Goal: Use online tool/utility: Utilize a website feature to perform a specific function

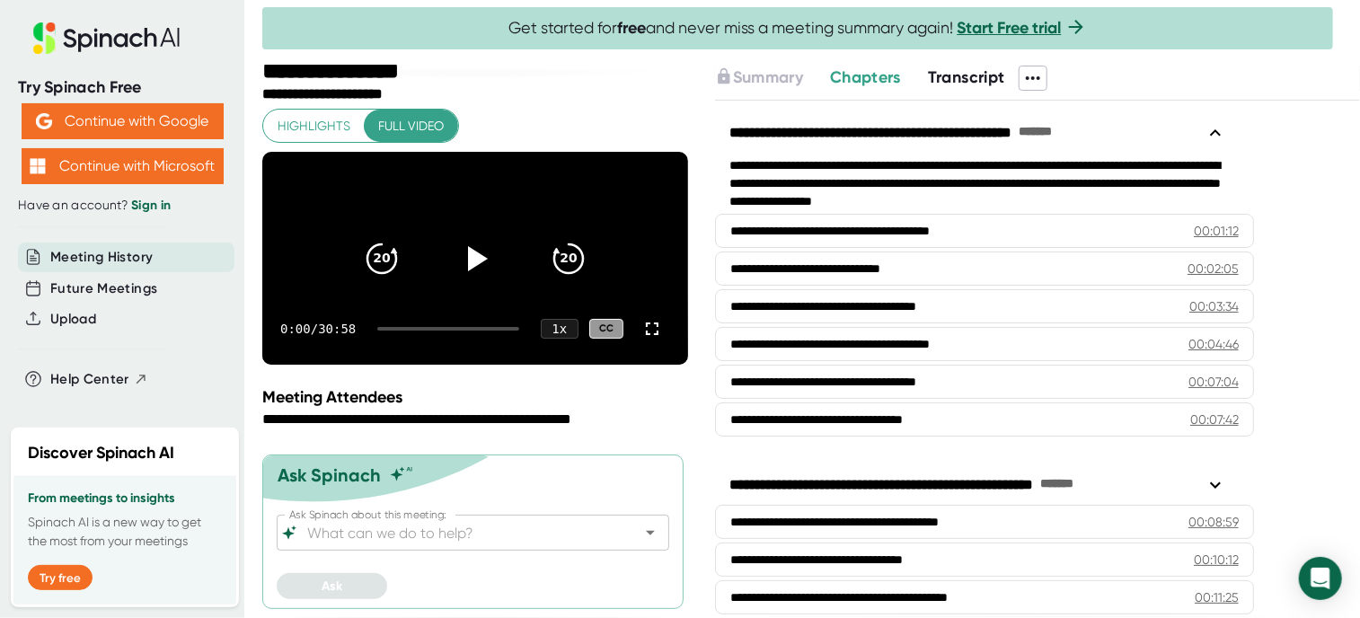
scroll to position [26, 0]
click at [377, 529] on input "Ask Spinach about this meeting:" at bounding box center [457, 532] width 307 height 25
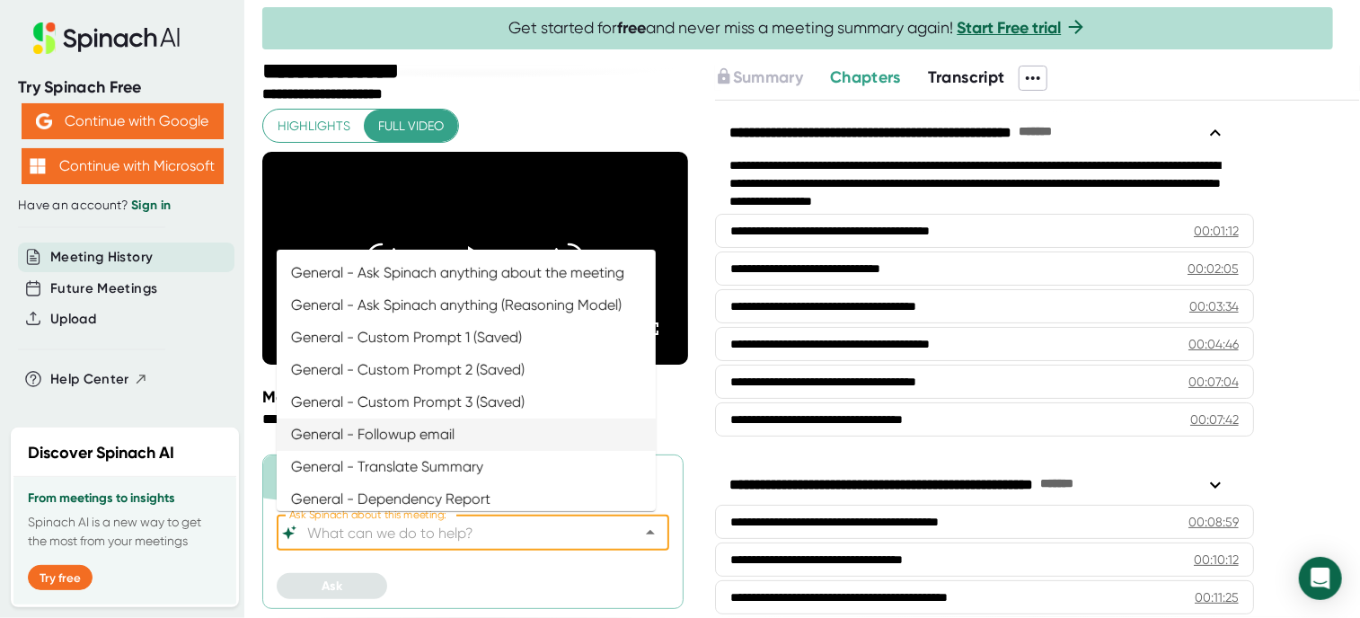
click at [406, 445] on li "General - Followup email" at bounding box center [466, 434] width 379 height 32
type input "General - Followup email"
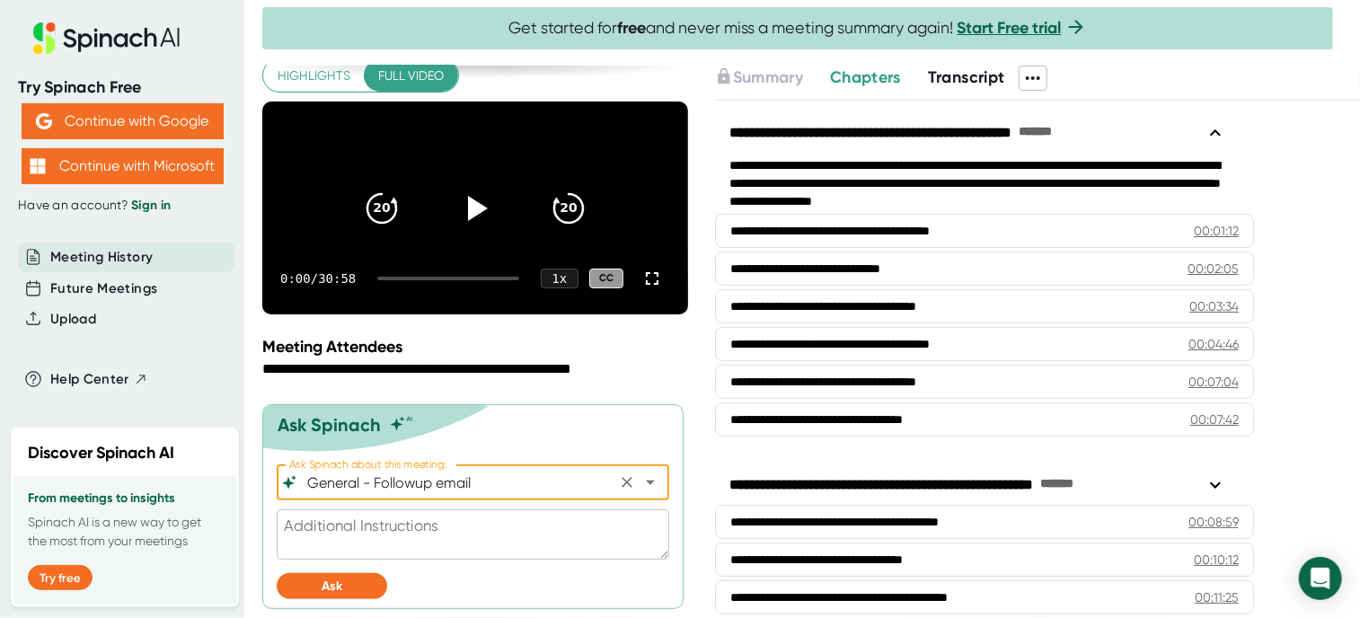
scroll to position [75, 0]
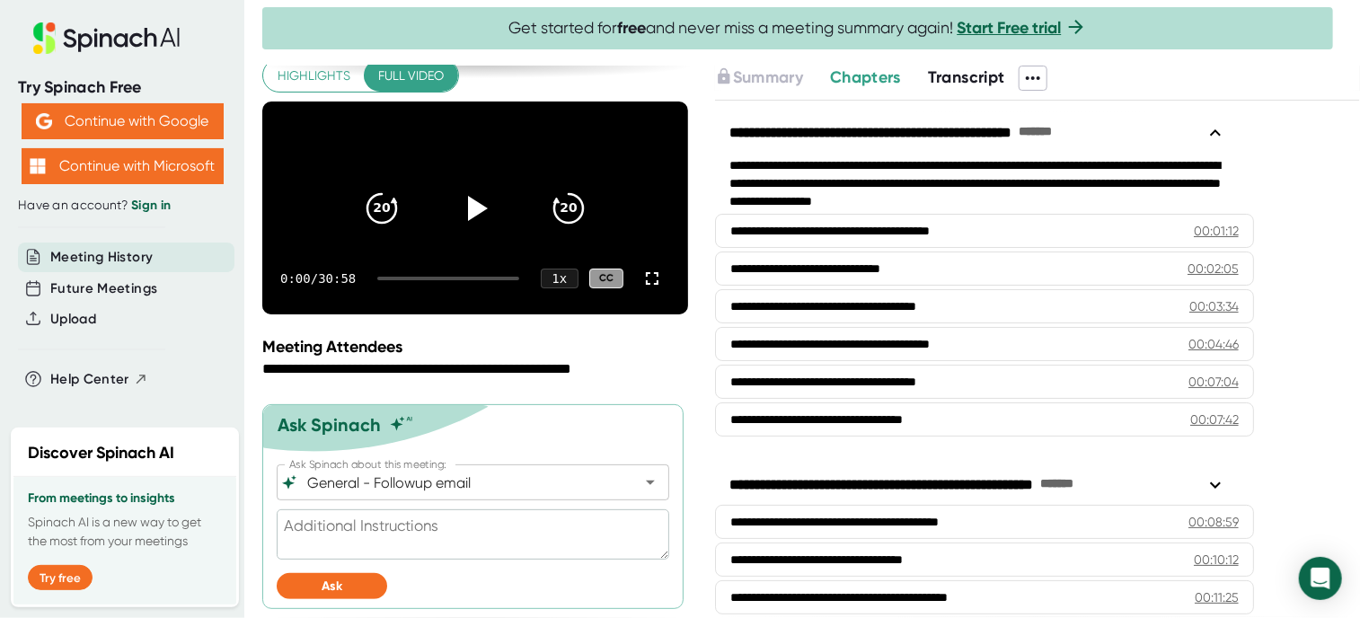
click at [397, 531] on textarea at bounding box center [473, 534] width 392 height 50
type textarea "ple"
type textarea "x"
type textarea "plea"
type textarea "x"
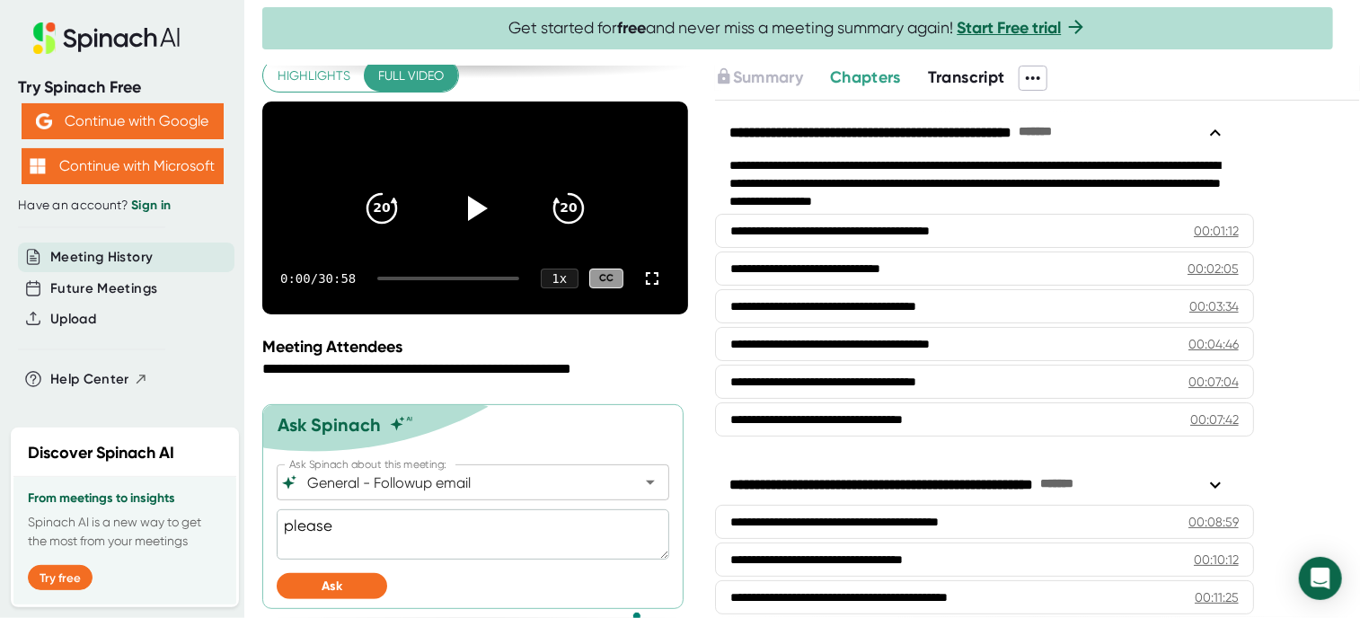
type textarea "please"
type textarea "x"
type textarea "please d"
type textarea "x"
type textarea "please dr"
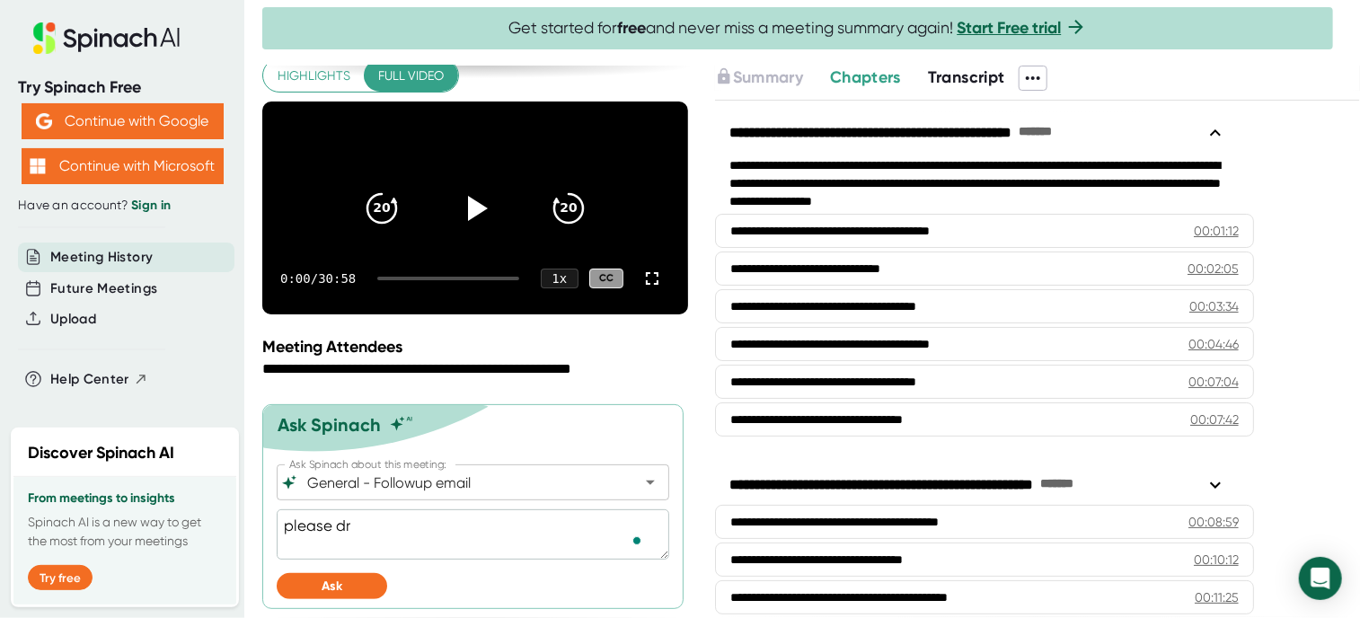
type textarea "x"
type textarea "please dra"
type textarea "x"
type textarea "please draf"
type textarea "x"
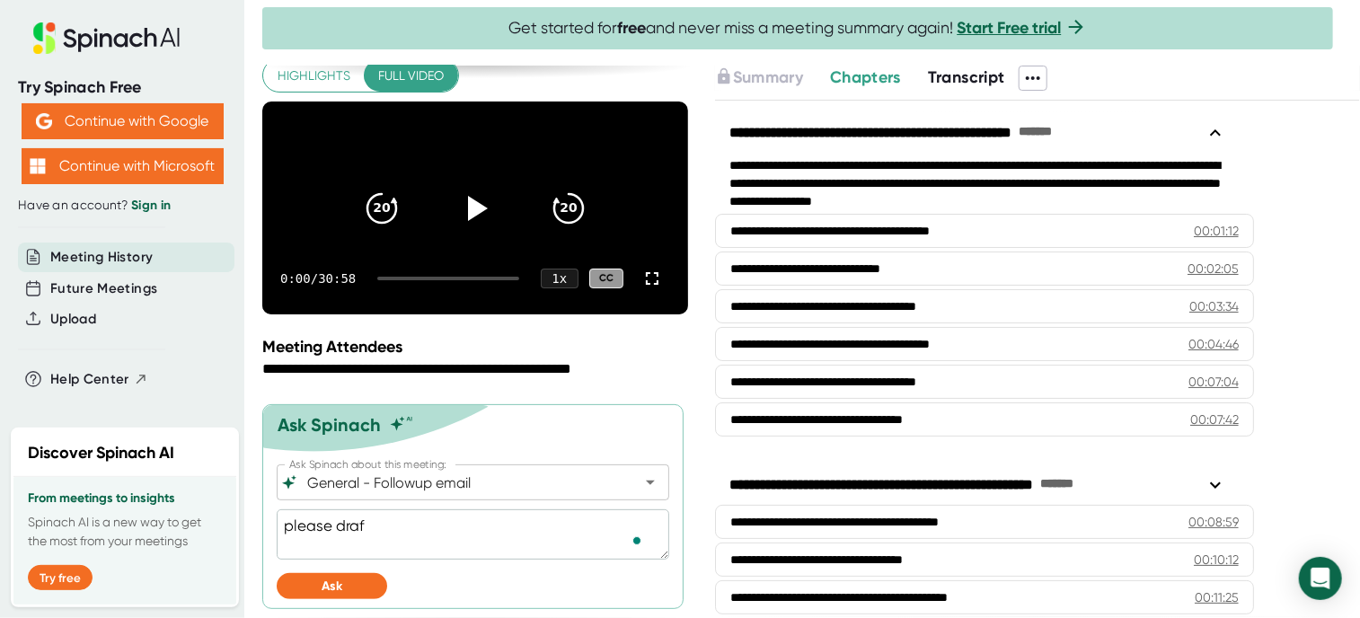
type textarea "please draft"
type textarea "x"
type textarea "please draft"
type textarea "x"
type textarea "please draft a"
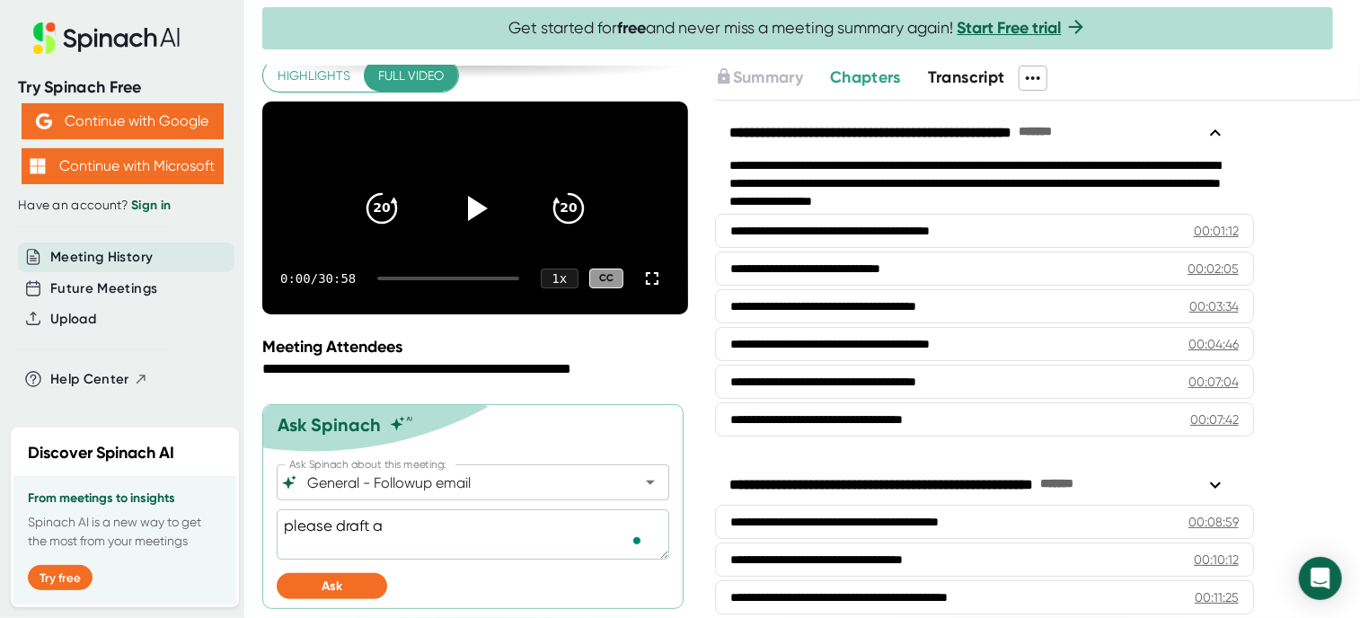
type textarea "x"
type textarea "please draft a"
type textarea "x"
type textarea "please draft a f"
type textarea "x"
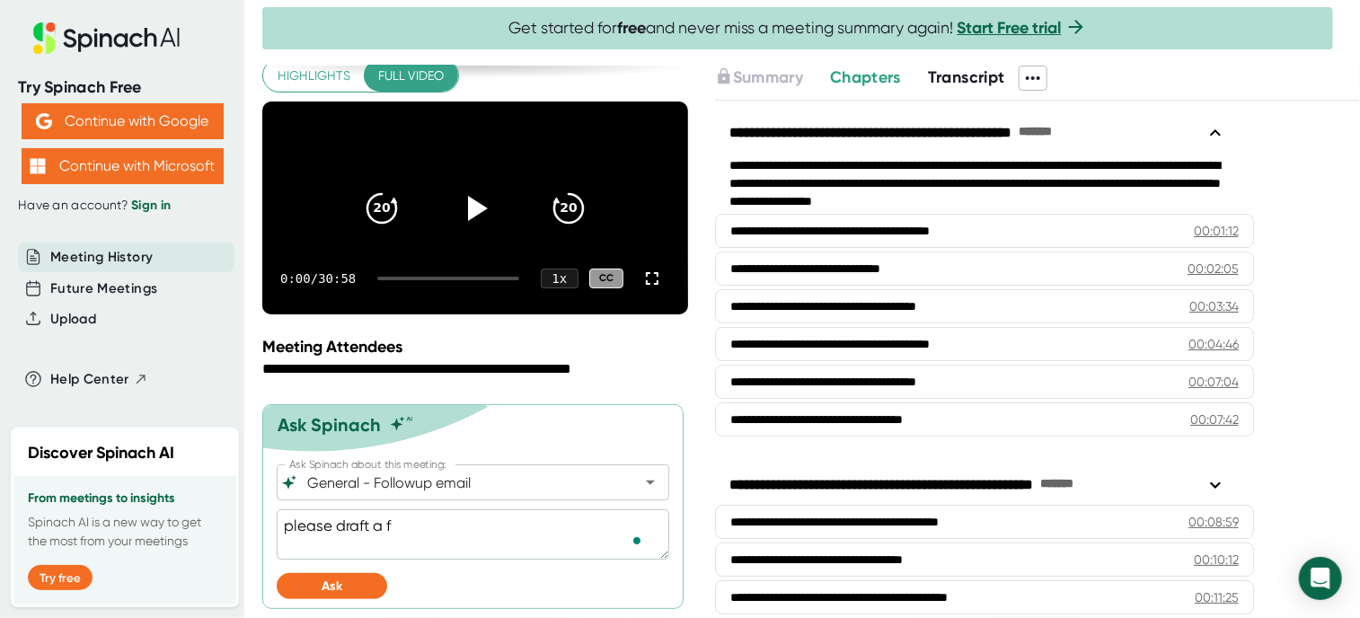
type textarea "please draft a fo"
type textarea "x"
type textarea "please draft a fol"
type textarea "x"
type textarea "please draft a foll"
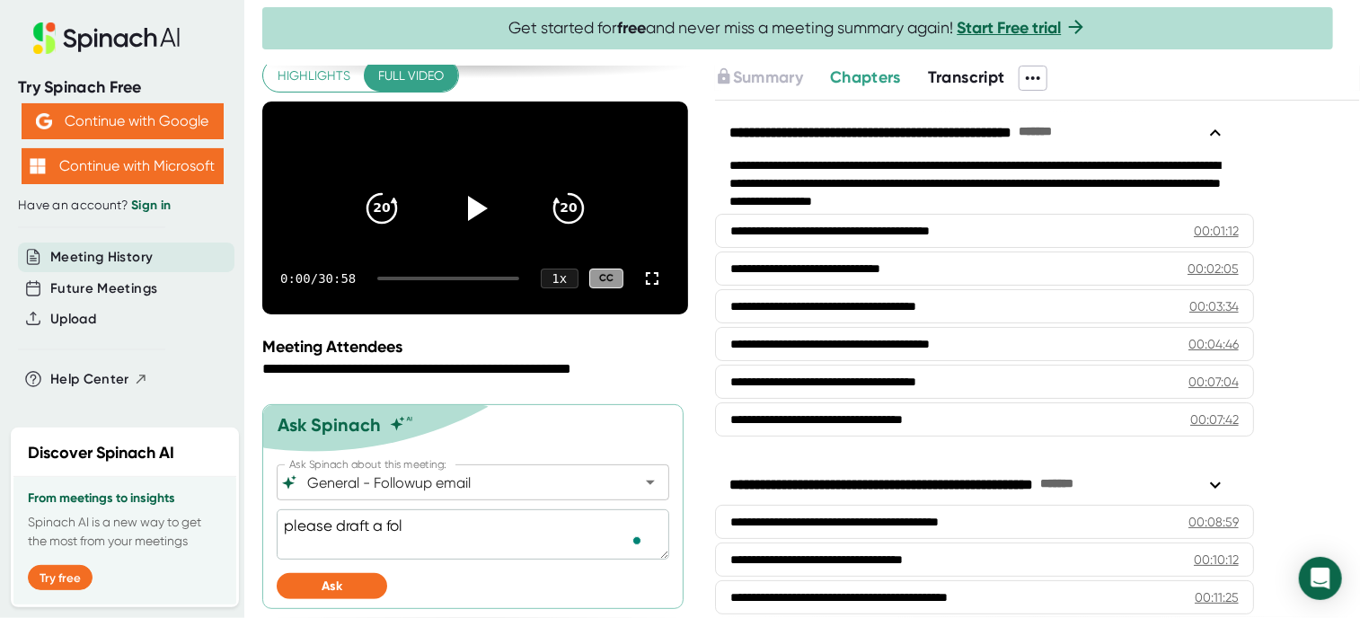
type textarea "x"
type textarea "please draft a follo"
type textarea "x"
type textarea "please draft a follow"
type textarea "x"
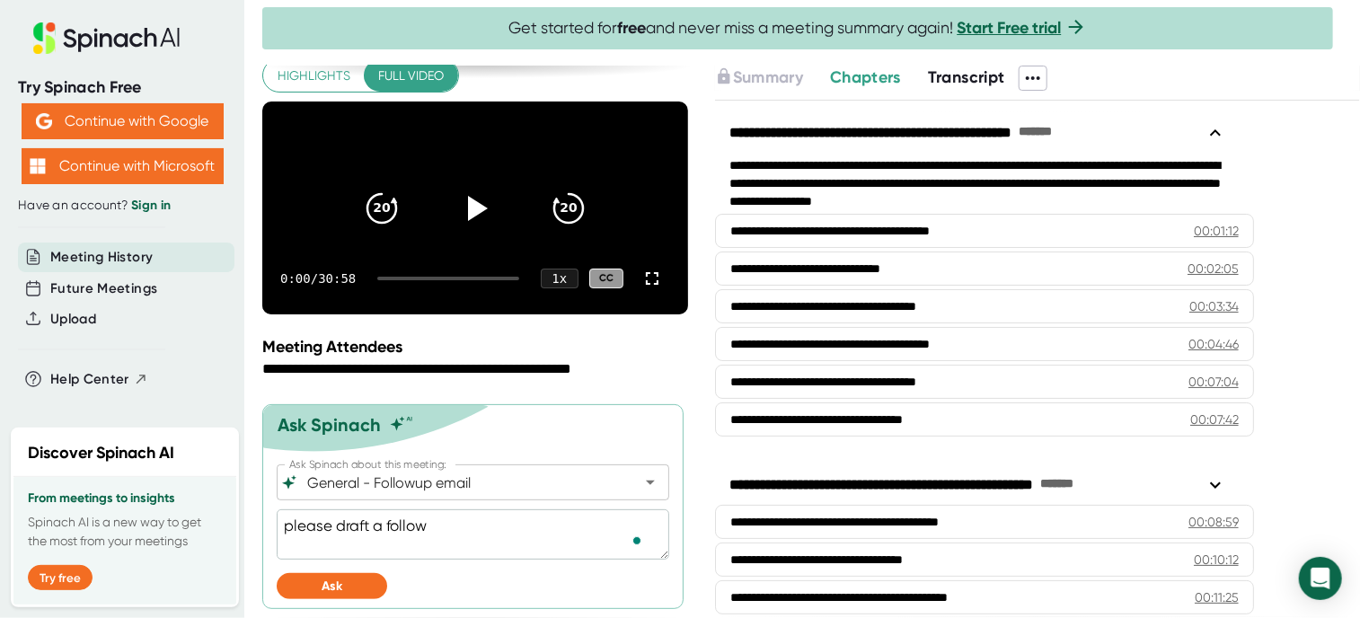
type textarea "please draft a follow"
type textarea "x"
type textarea "please draft a follow u"
type textarea "x"
type textarea "please draft a follow up"
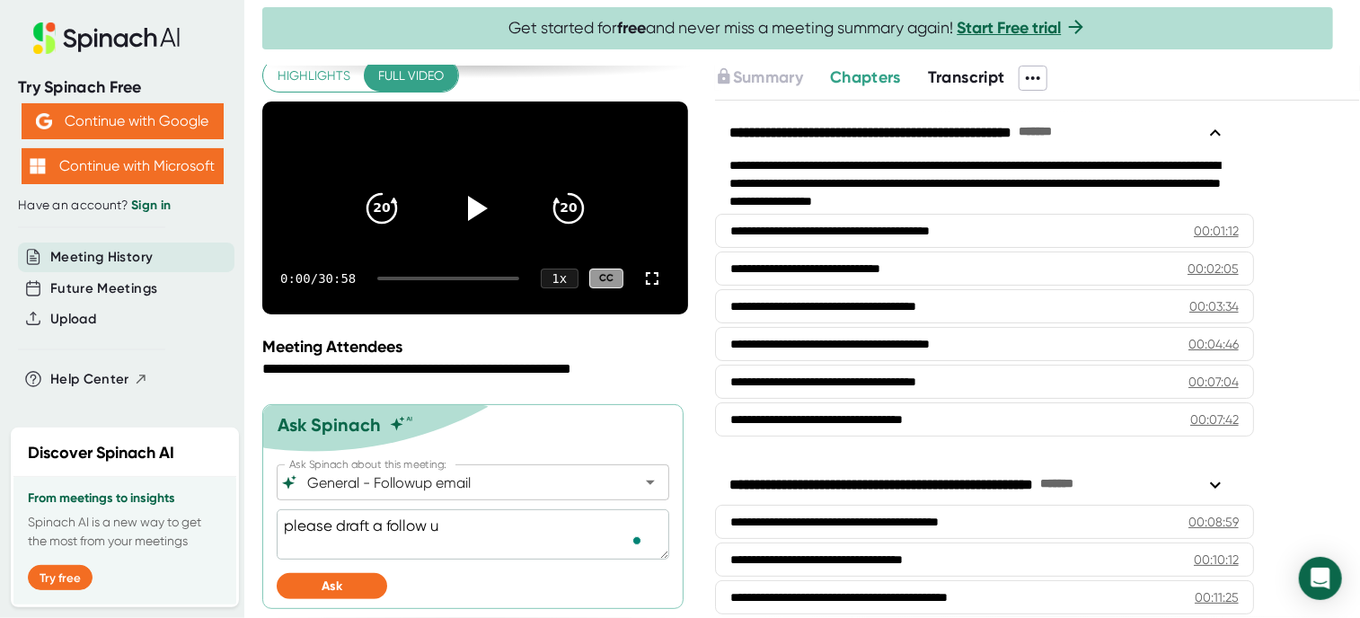
type textarea "x"
type textarea "please draft a follow up"
type textarea "x"
type textarea "please draft a follow up m"
type textarea "x"
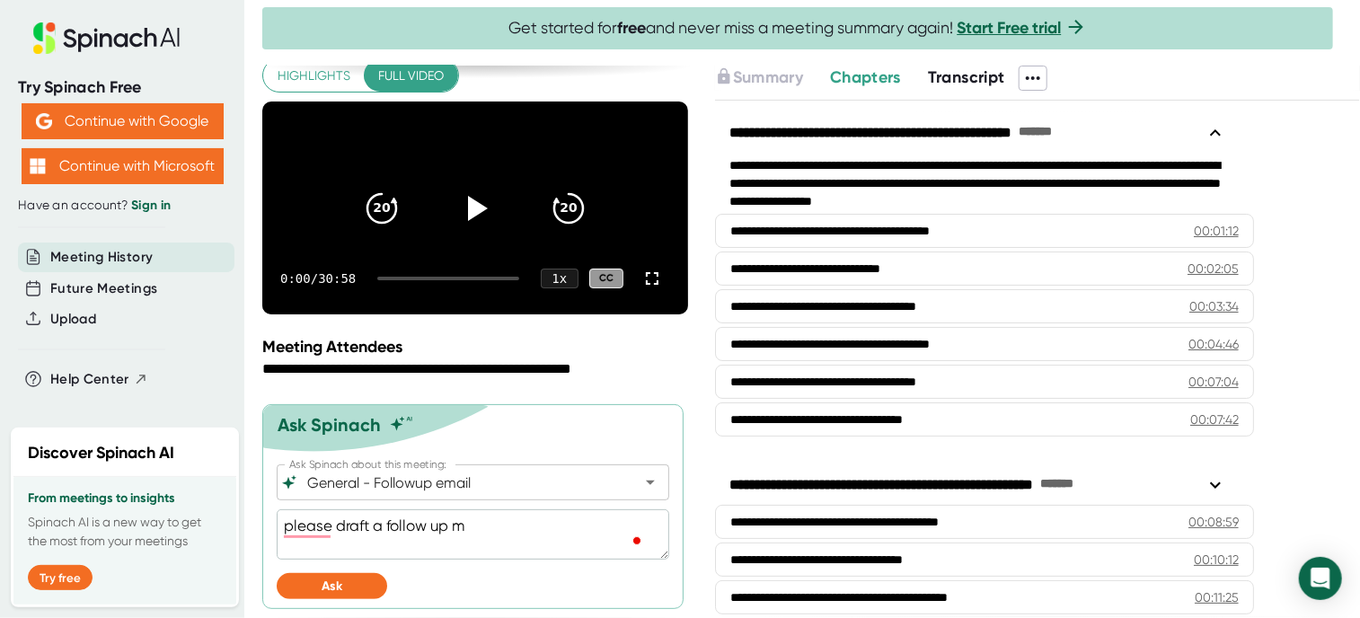
type textarea "please draft a follow up me"
type textarea "x"
type textarea "please draft a follow up mee"
type textarea "x"
type textarea "please draft a follow up meet"
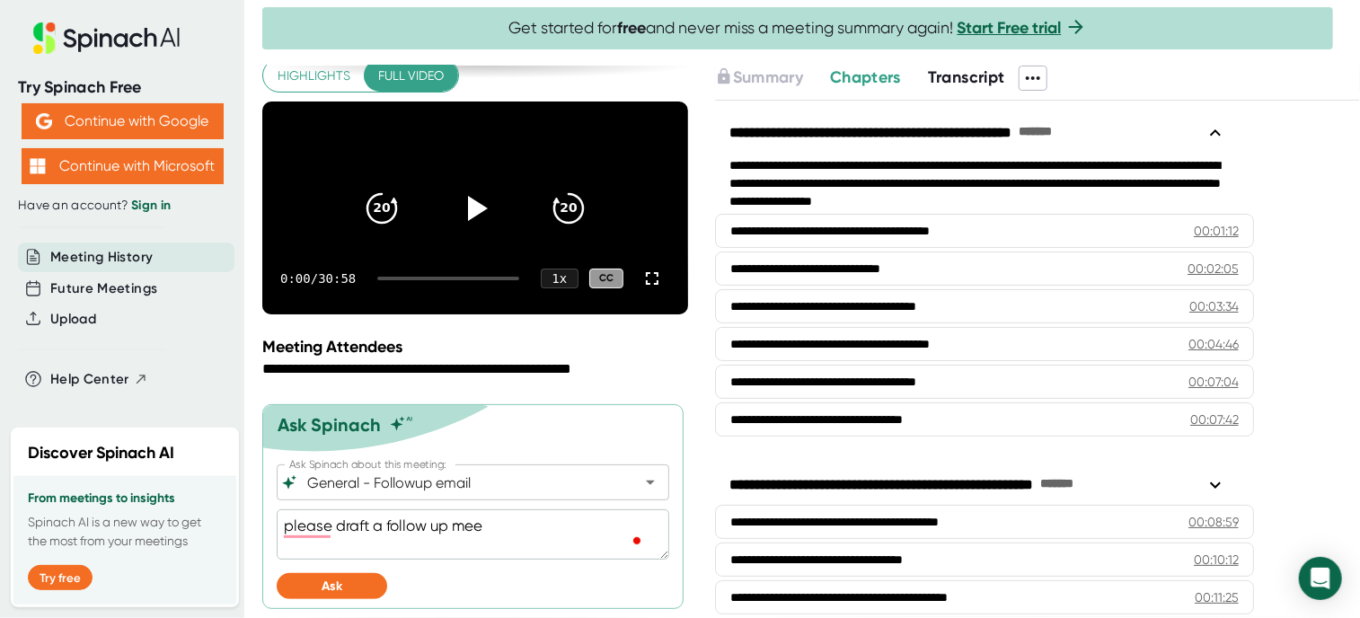
type textarea "x"
type textarea "please draft a follow up meeti"
type textarea "x"
type textarea "please draft a follow up meetin"
type textarea "x"
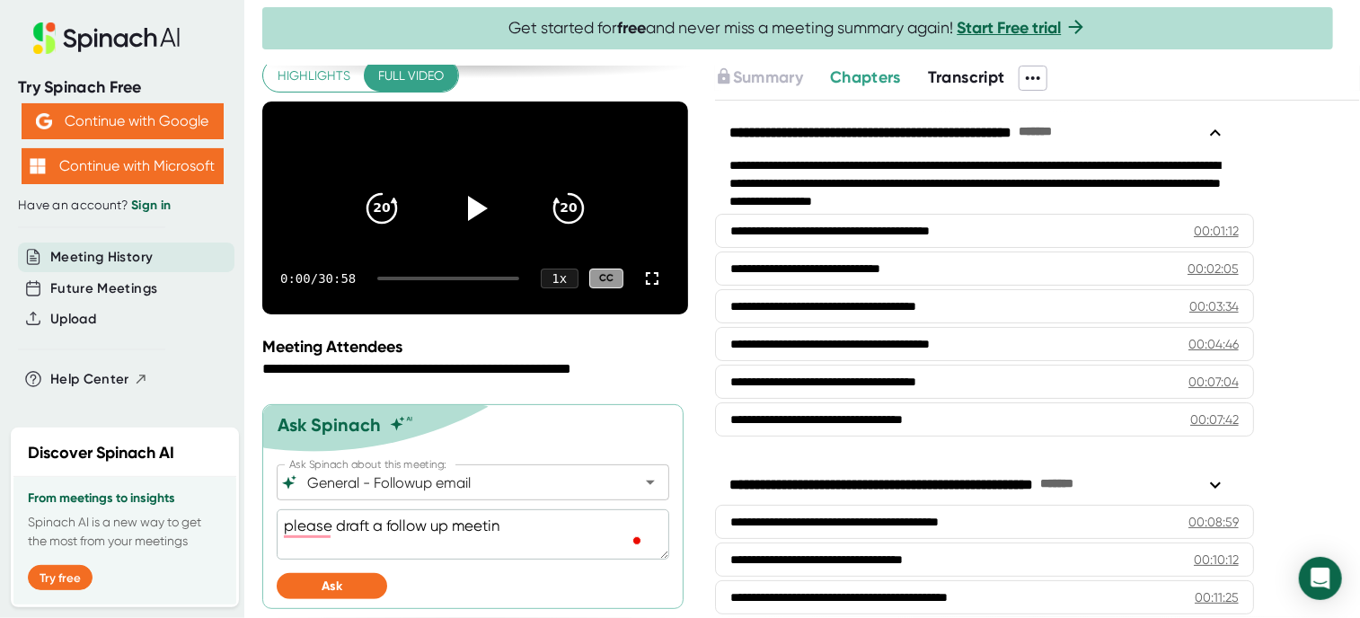
type textarea "please draft a follow up meeting"
type textarea "x"
click at [550, 530] on textarea "please draft a follow up meeting" at bounding box center [473, 534] width 392 height 50
type textarea "please draft a follow up meeting"
type textarea "x"
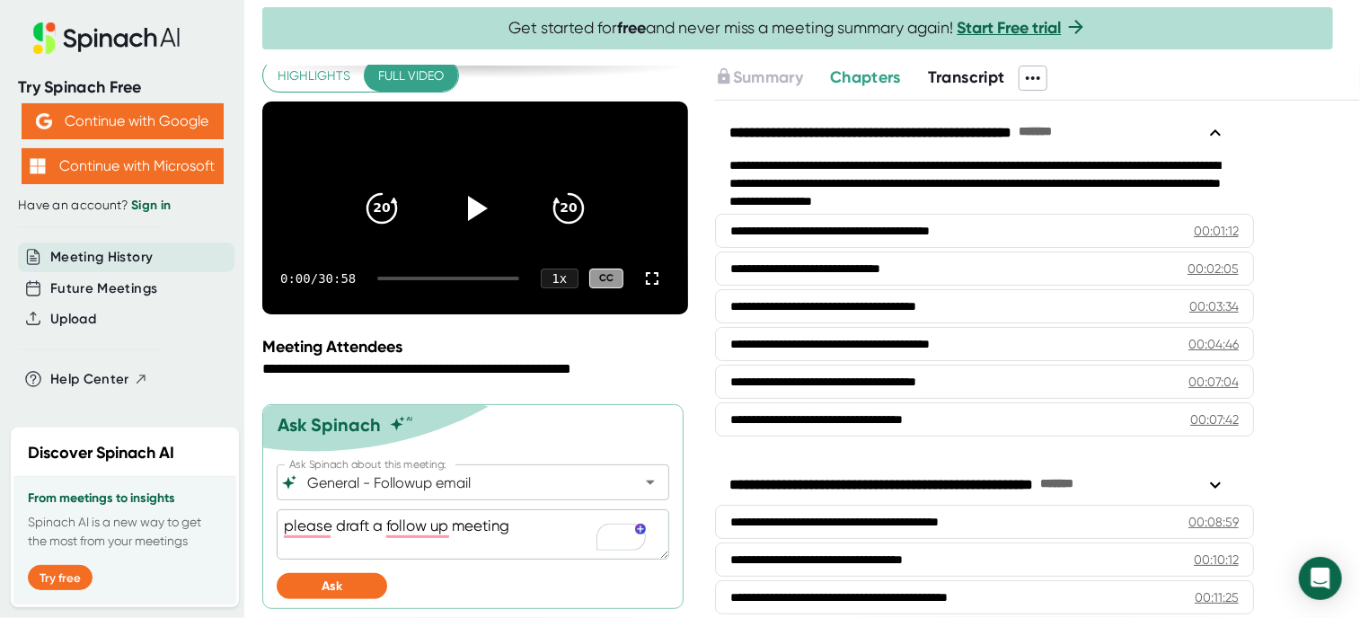
type textarea "please draft a follow up meeting r"
type textarea "x"
type textarea "please draft a follow up meeting re"
type textarea "x"
type textarea "please draft a follow up meeting rec"
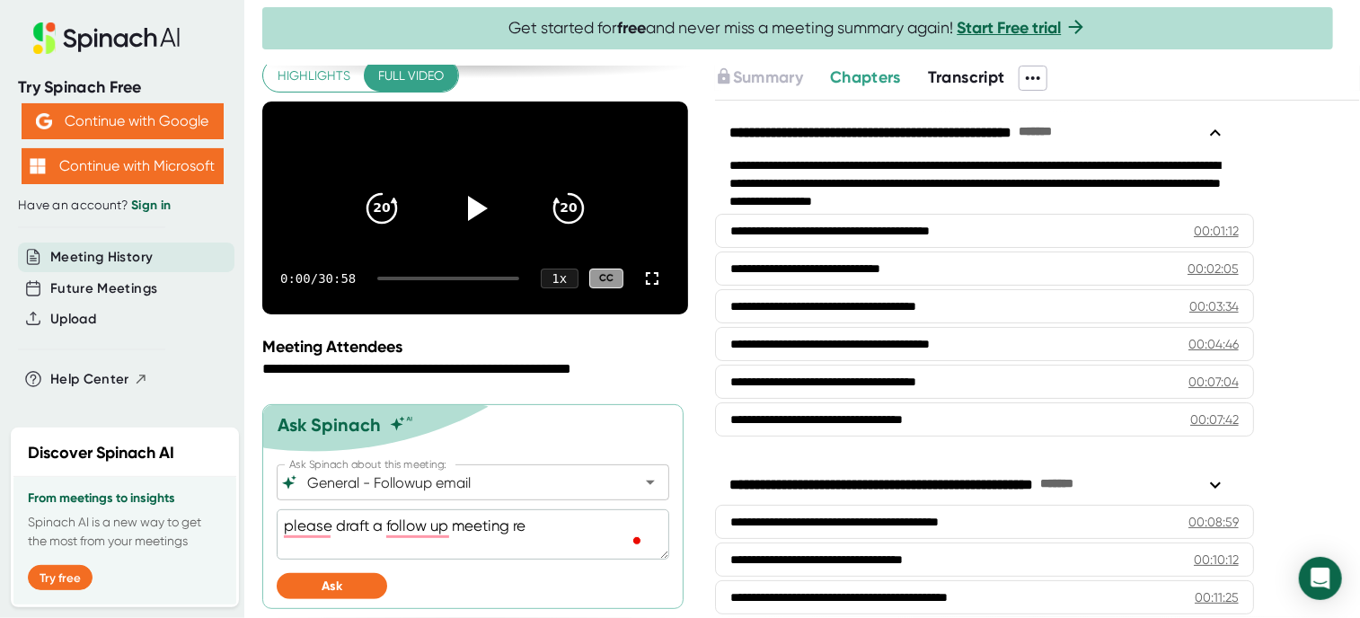
type textarea "x"
type textarea "please draft a follow up meeting reca"
type textarea "x"
type textarea "please draft a follow up meeting recap"
type textarea "x"
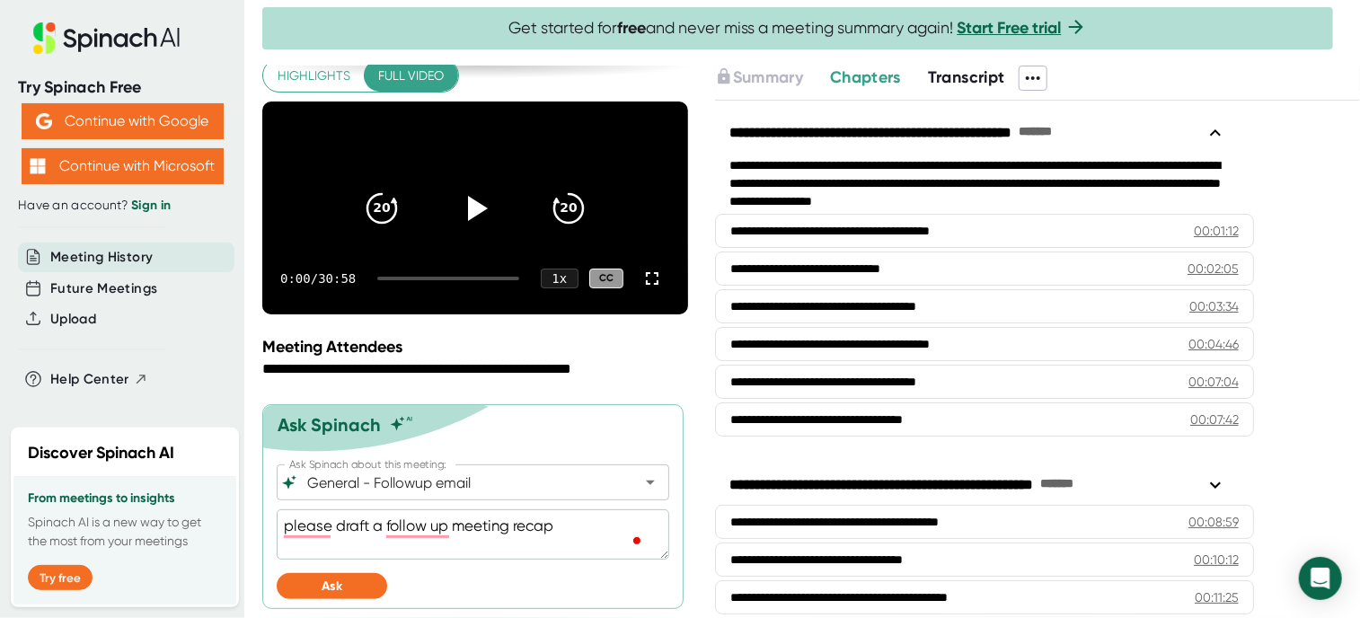
type textarea "please draft a follow up meeting recap"
type textarea "x"
type textarea "please draft a follow up meeting recap f"
type textarea "x"
type textarea "please draft a follow up meeting recap fo"
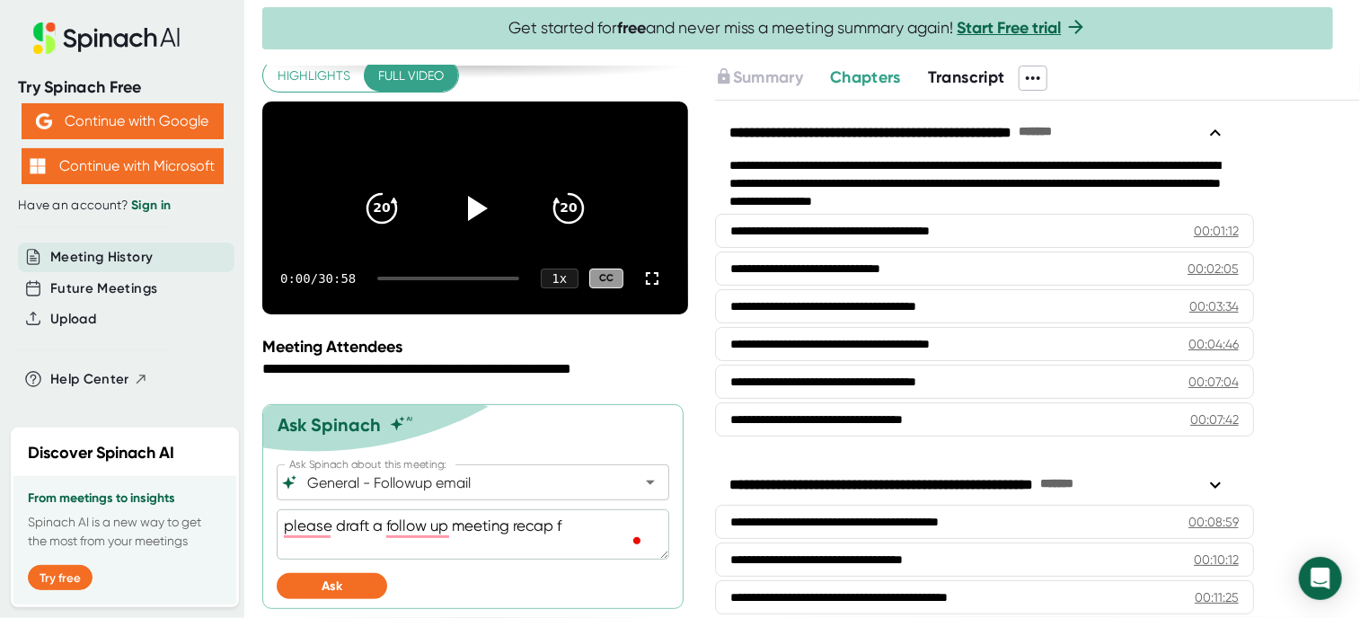
type textarea "x"
type textarea "please draft a follow up meeting recap foc"
type textarea "x"
type textarea "please draft a follow up meeting recap focu"
type textarea "x"
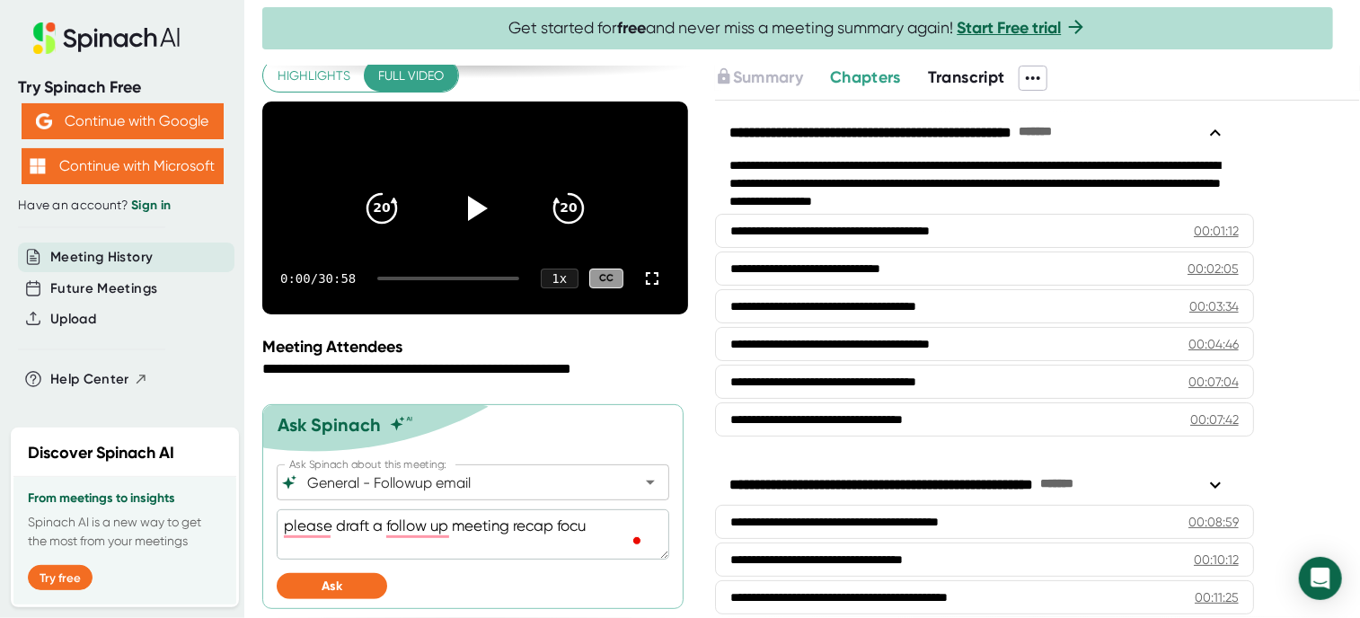
type textarea "please draft a follow up meeting recap focus"
type textarea "x"
type textarea "please draft a follow up meeting recap focusi"
type textarea "x"
type textarea "please draft a follow up meeting recap focusin"
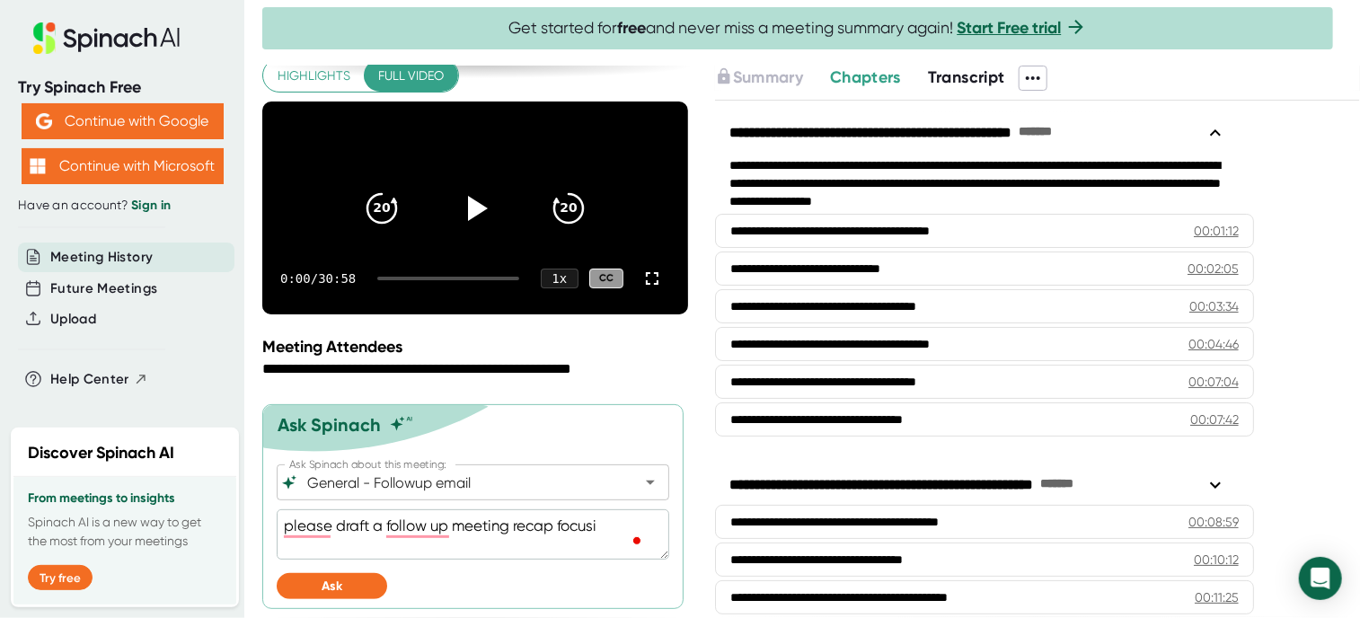
type textarea "x"
type textarea "please draft a follow up meeting recap focusing"
type textarea "x"
type textarea "please draft a follow up meeting recap focusing"
type textarea "x"
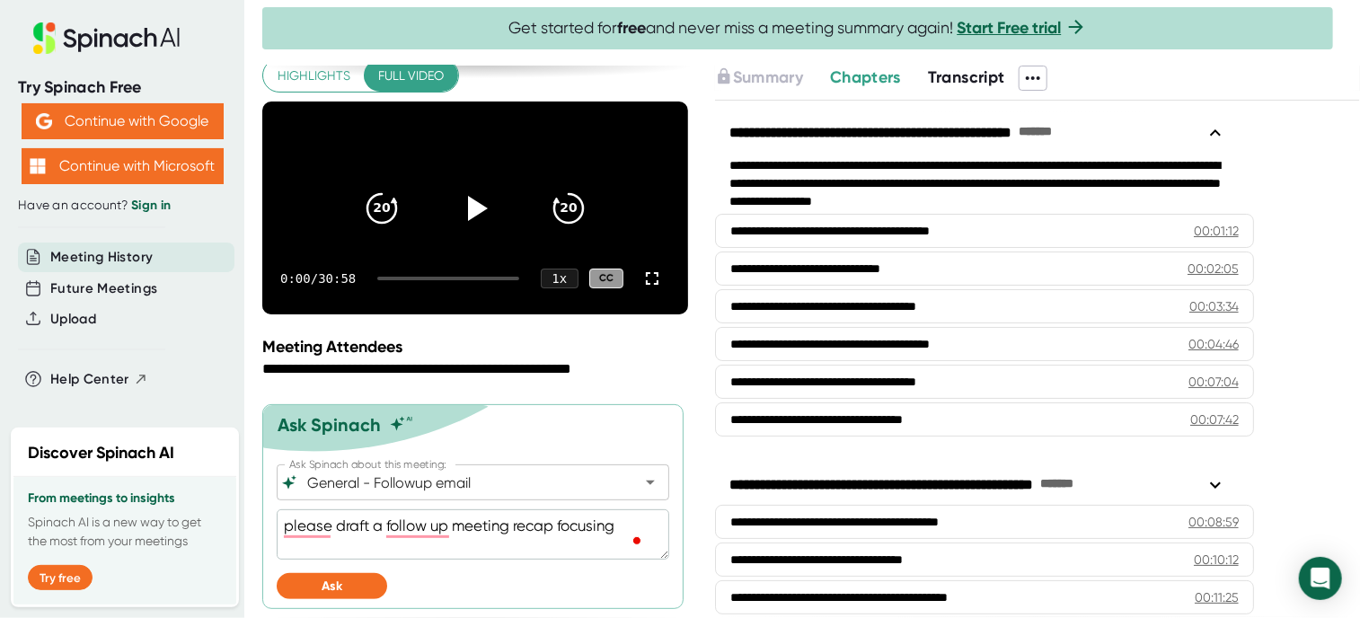
type textarea "please draft a follow up meeting recap focusing o"
type textarea "x"
type textarea "please draft a follow up meeting recap focusing on"
type textarea "x"
type textarea "please draft a follow up meeting recap focusing on"
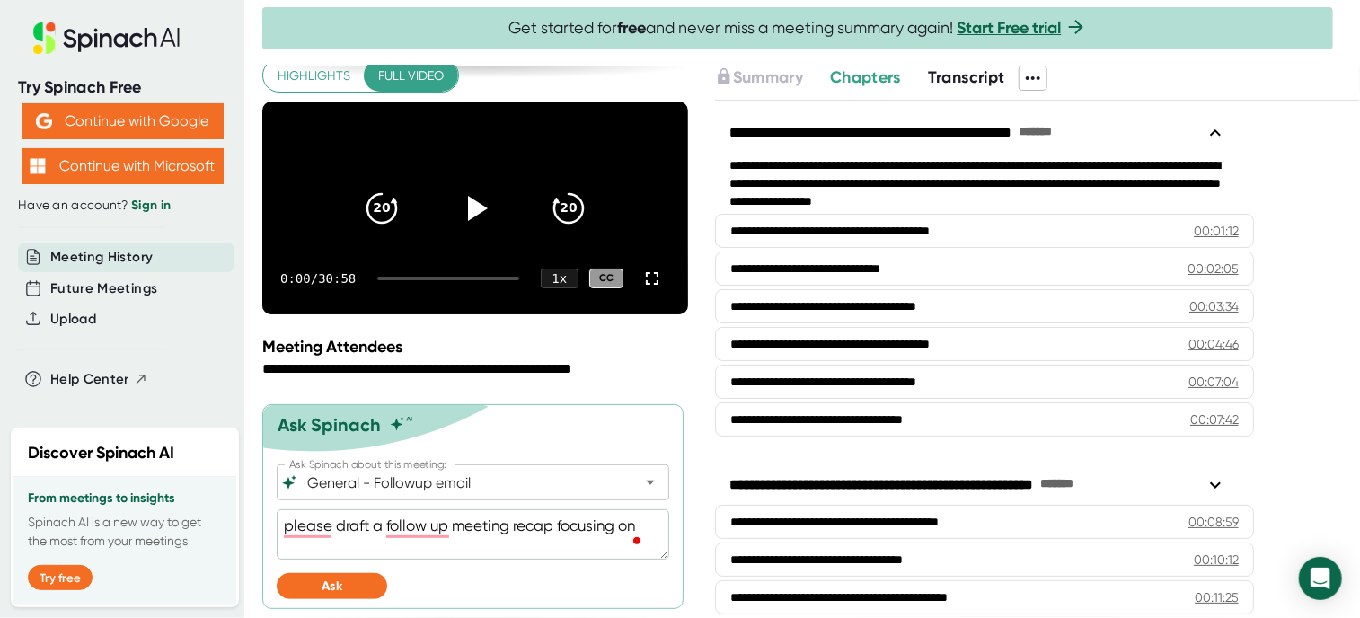
type textarea "x"
type textarea "please draft a follow up meeting recap focusing on t"
type textarea "x"
type textarea "please draft a follow up meeting recap focusing on th"
type textarea "x"
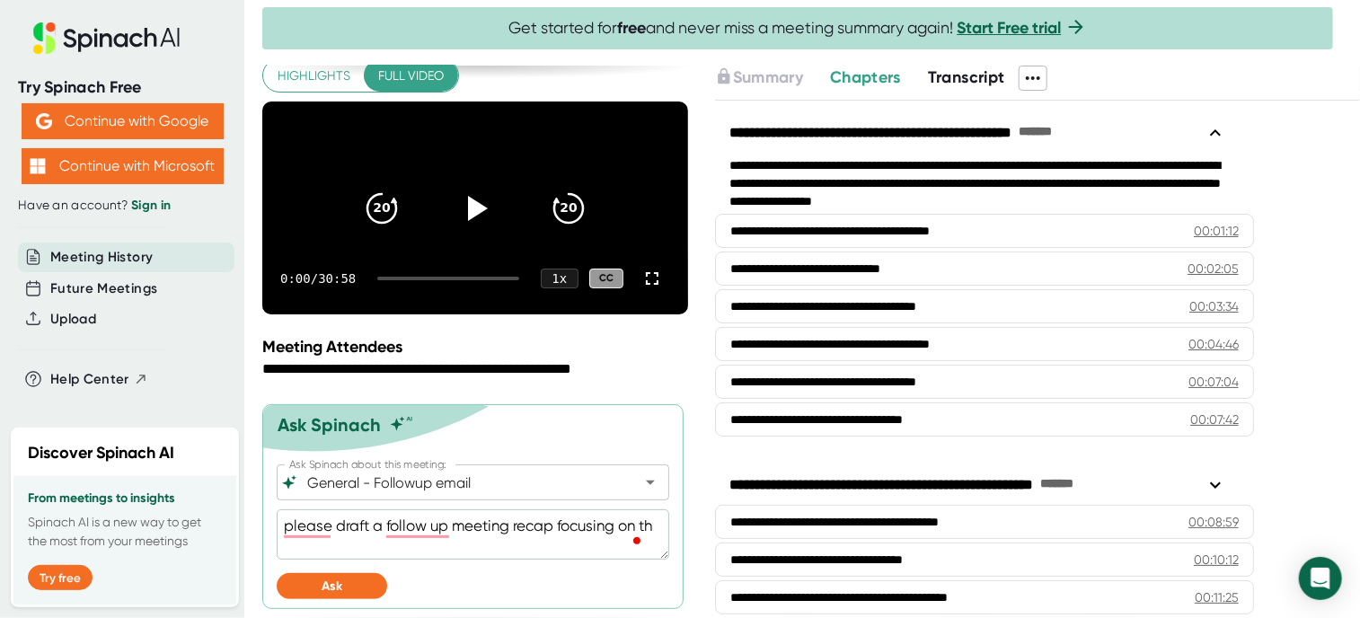
type textarea "please draft a follow up meeting recap focusing on the"
type textarea "x"
type textarea "please draft a follow up meeting recap focusing on the"
type textarea "x"
type textarea "please draft a follow up meeting recap focusing on the d"
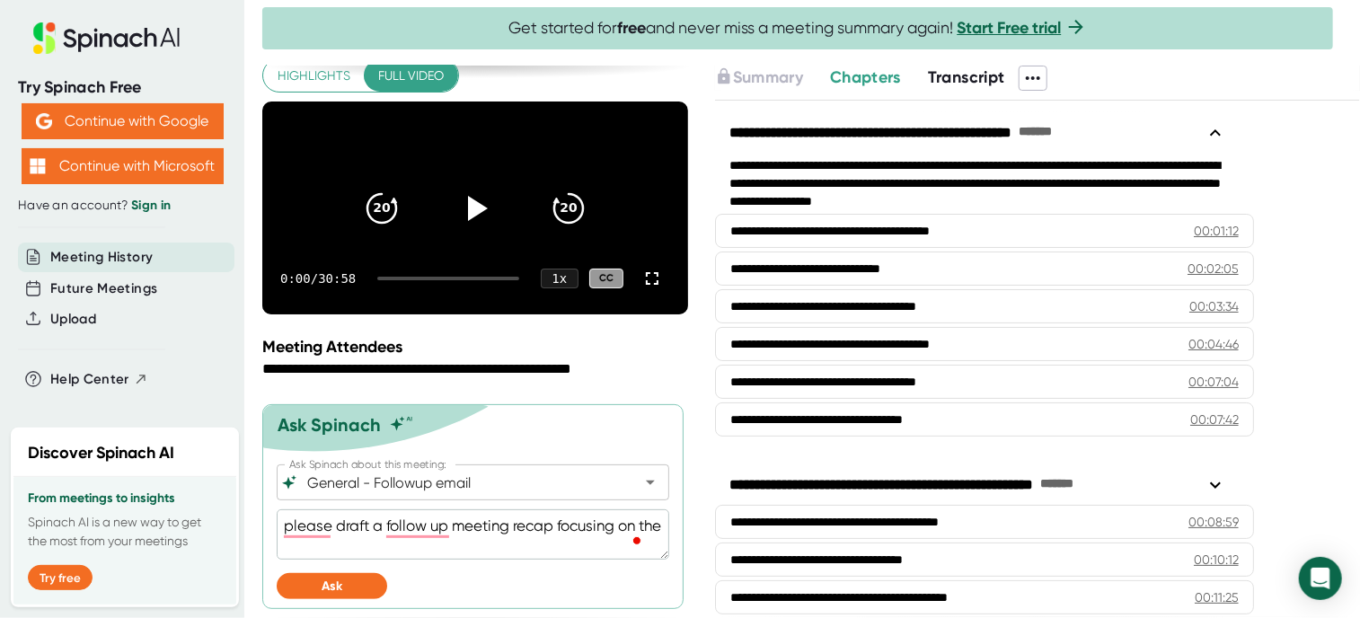
type textarea "x"
type textarea "please draft a follow up meeting recap focusing on the da"
type textarea "x"
type textarea "please draft a follow up meeting recap focusing on the dat"
type textarea "x"
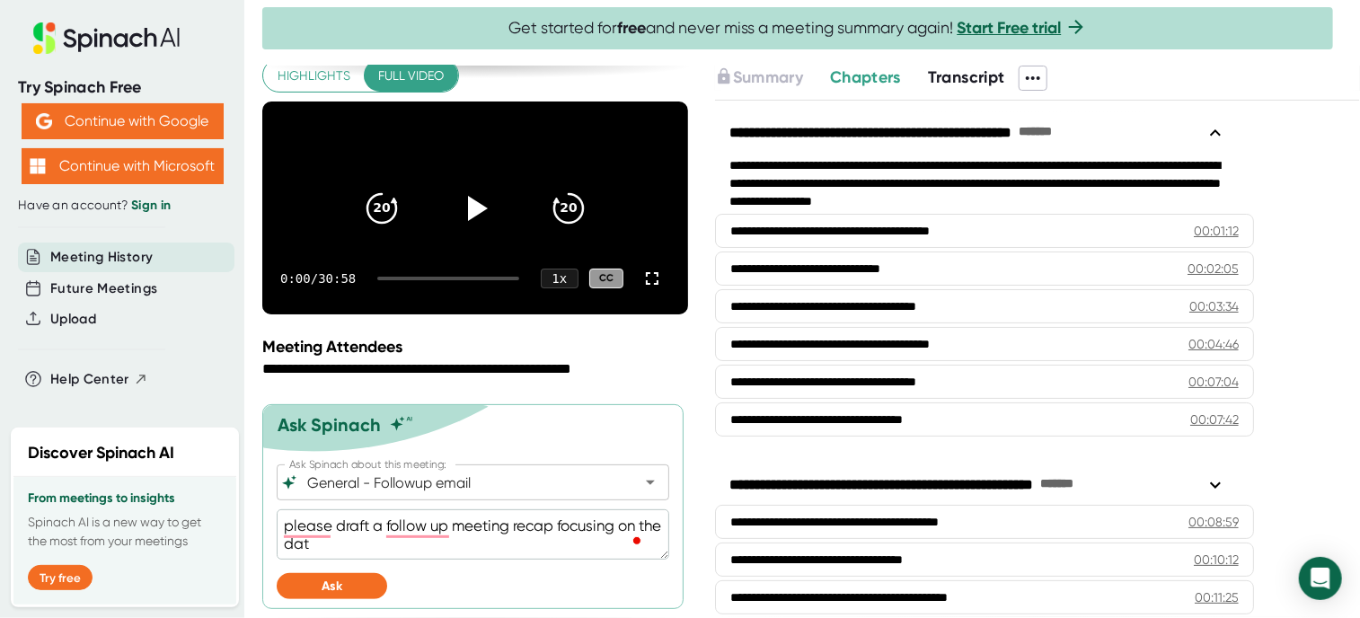
type textarea "please draft a follow up meeting recap focusing on the data"
type textarea "x"
type textarea "please draft a follow up meeting recap focusing on the data"
type textarea "x"
type textarea "please draft a follow up meeting recap focusing on the data m"
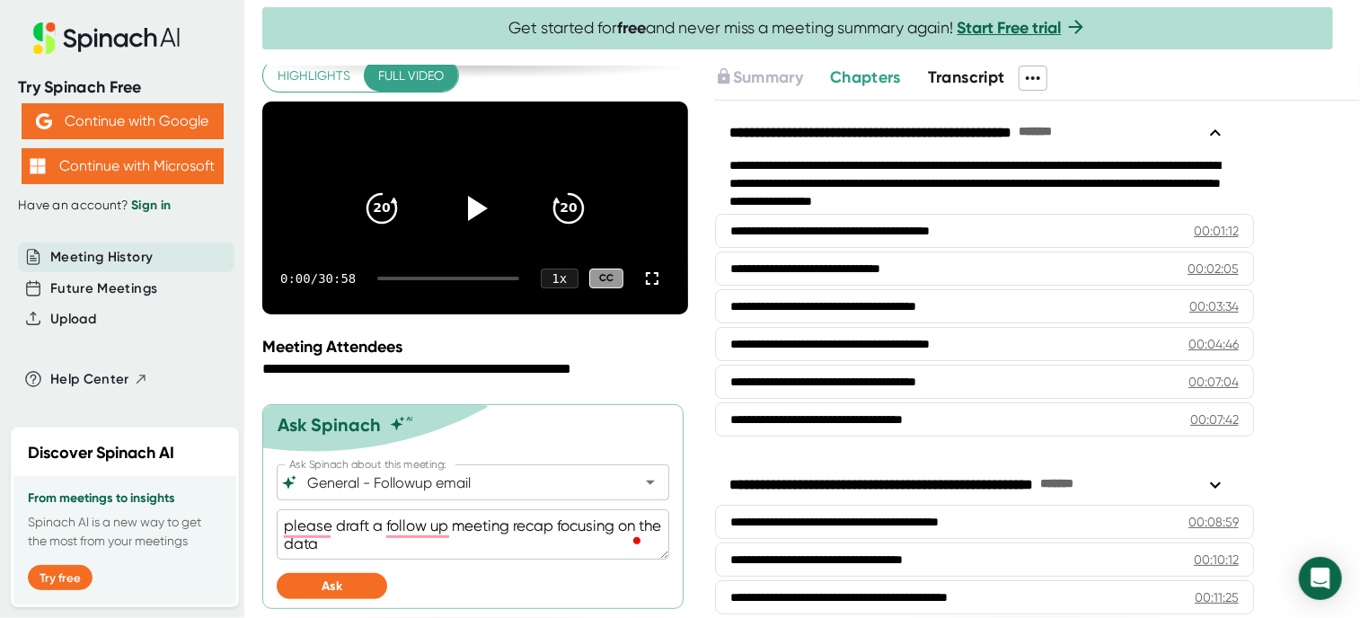
type textarea "x"
type textarea "please draft a follow up meeting recap focusing on the data mi"
type textarea "x"
type textarea "please draft a follow up meeting recap focusing on the data mig"
type textarea "x"
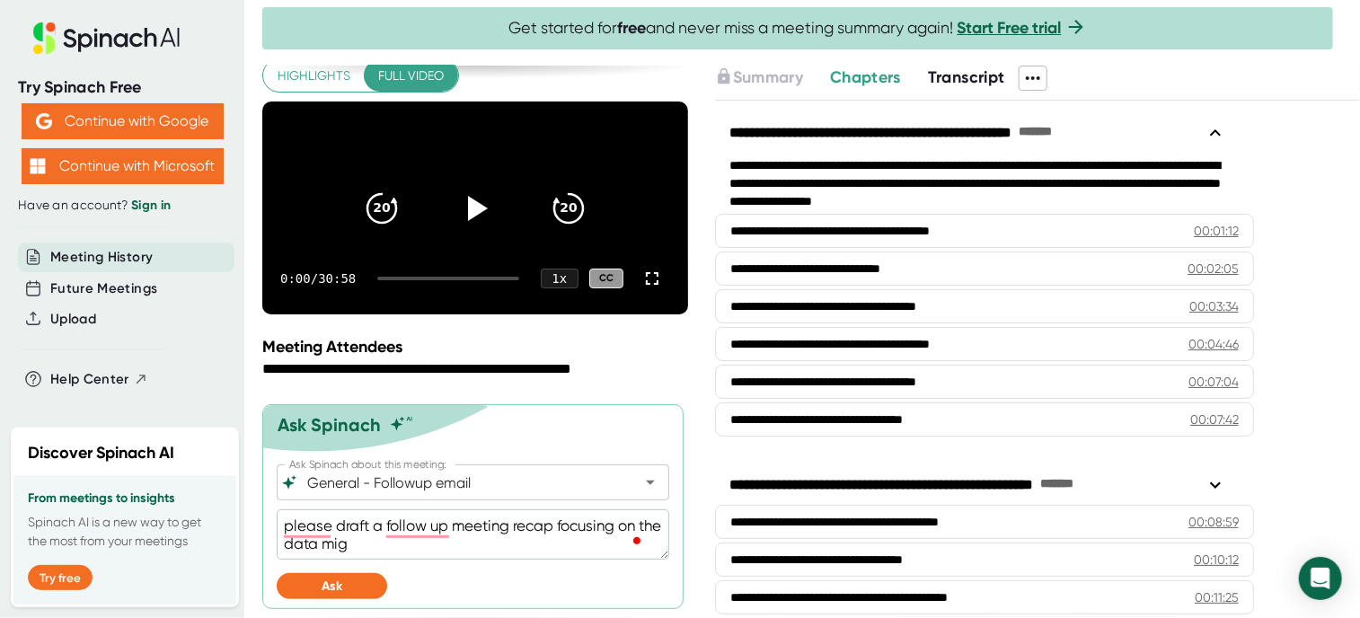
type textarea "please draft a follow up meeting recap focusing on the data migr"
type textarea "x"
type textarea "please draft a follow up meeting recap focusing on the data migra"
type textarea "x"
type textarea "please draft a follow up meeting recap focusing on the data migrat"
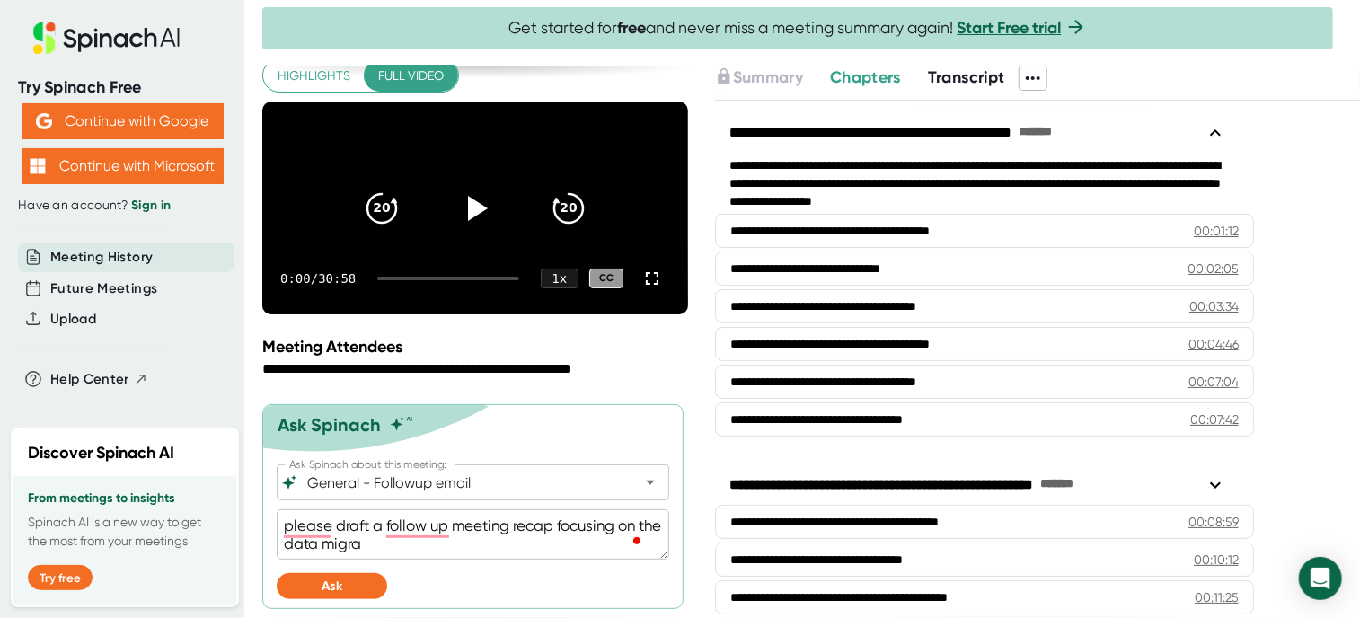
type textarea "x"
type textarea "please draft a follow up meeting recap focusing on the data migrati"
type textarea "x"
type textarea "please draft a follow up meeting recap focusing on the data migratio"
type textarea "x"
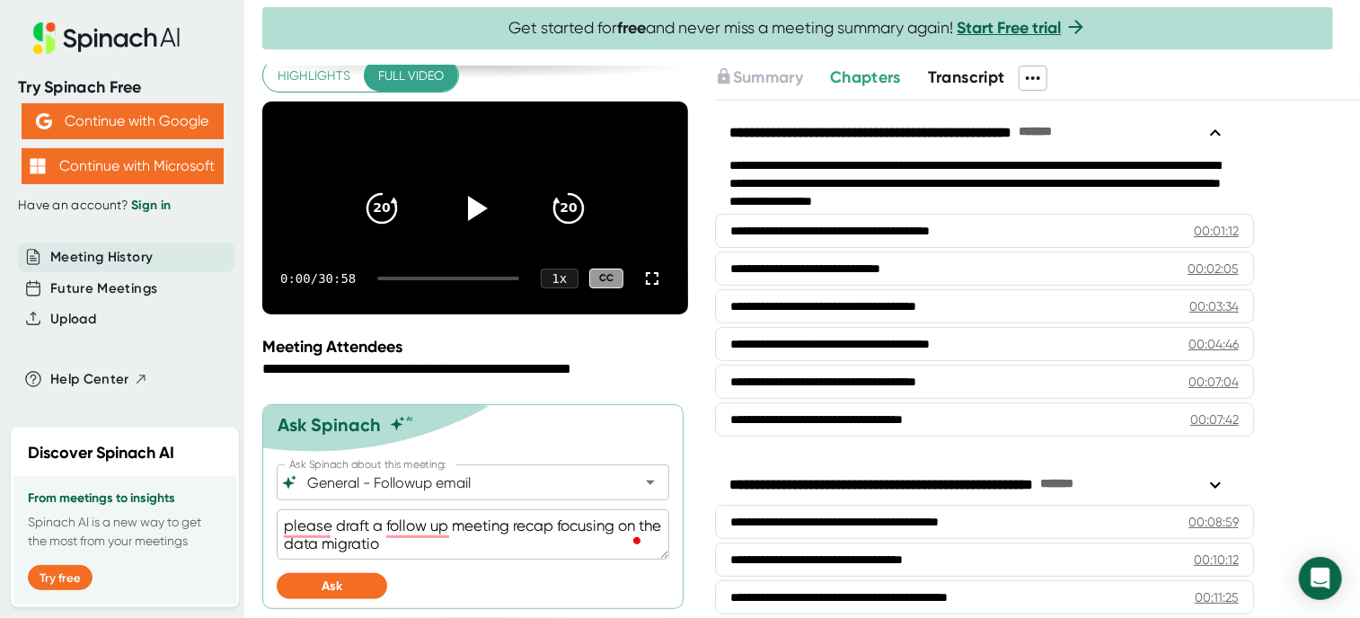
type textarea "please draft a follow up meeting recap focusing on the data migration"
type textarea "x"
type textarea "please draft a follow up meeting recap focusing on the data migration"
type textarea "x"
type textarea "please draft a follow up meeting recap focusing on the data migration p"
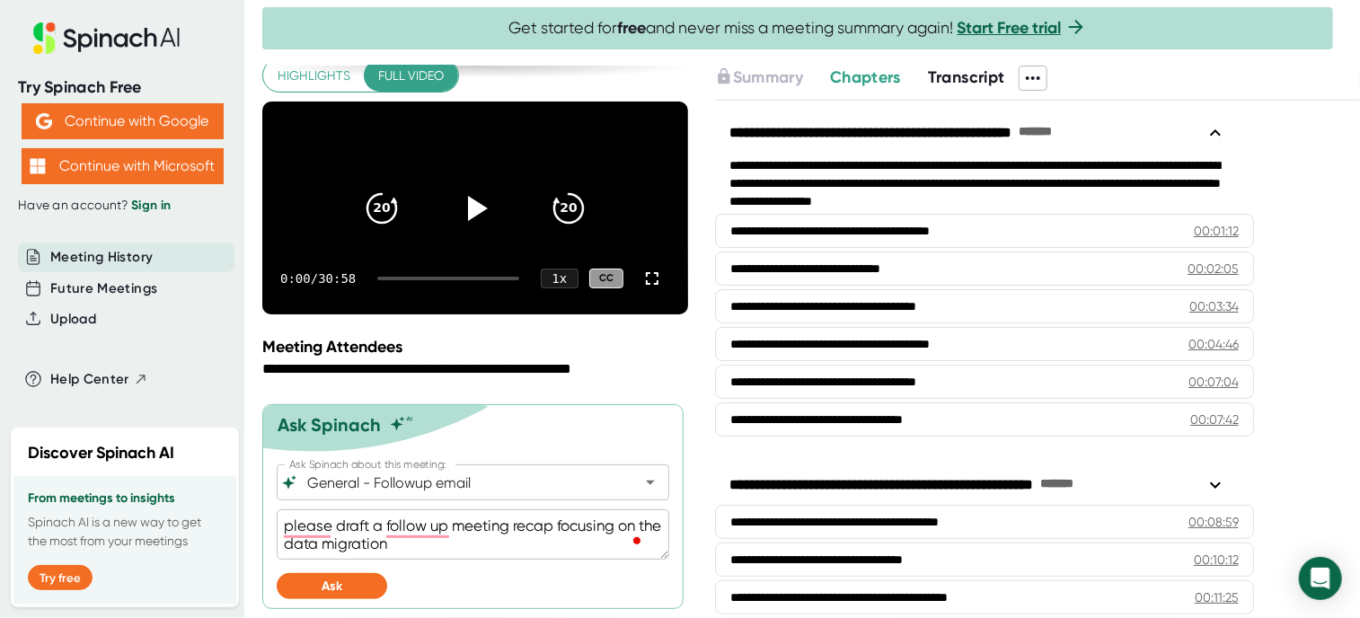
type textarea "x"
type textarea "please draft a follow up meeting recap focusing on the data migration pr"
type textarea "x"
type textarea "please draft a follow up meeting recap focusing on the data migration pro"
type textarea "x"
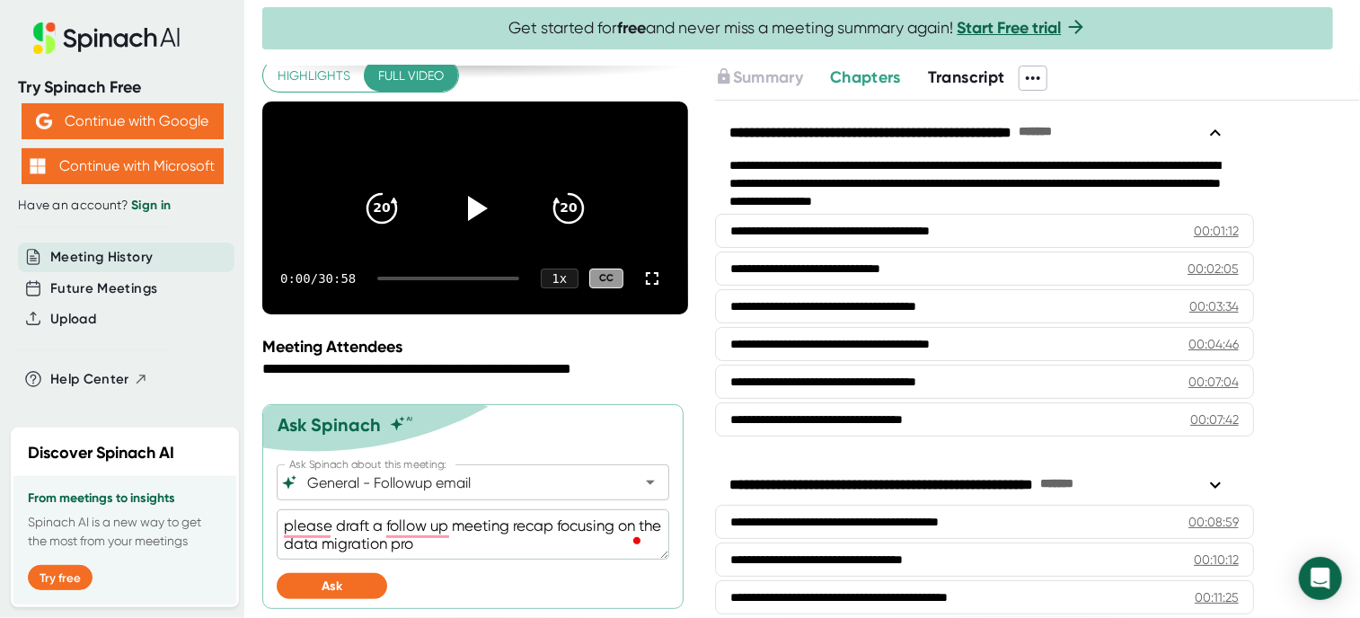
type textarea "please draft a follow up meeting recap focusing on the data migration proc"
type textarea "x"
type textarea "please draft a follow up meeting recap focusing on the data migration proce"
type textarea "x"
type textarea "please draft a follow up meeting recap focusing on the data migration proces"
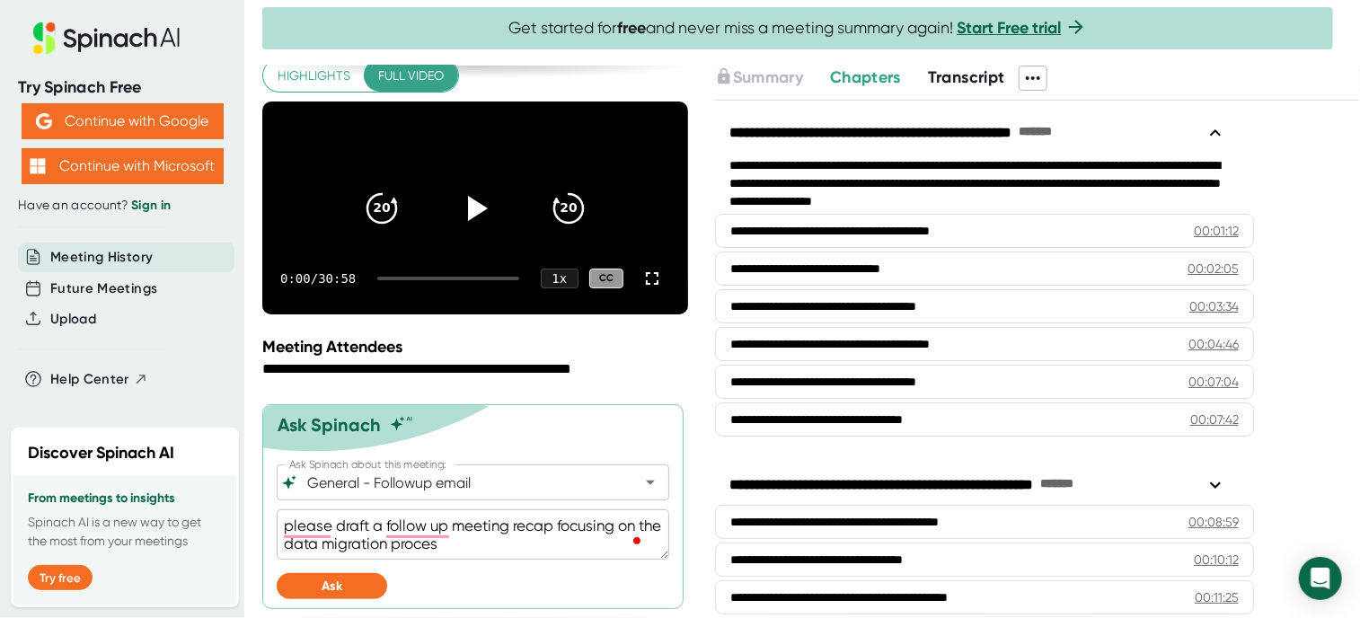
type textarea "x"
type textarea "please draft a follow up meeting recap focusing on the data migration process"
type textarea "x"
type textarea "please draft a follow up meeting recap focusing on the data migration process"
type textarea "x"
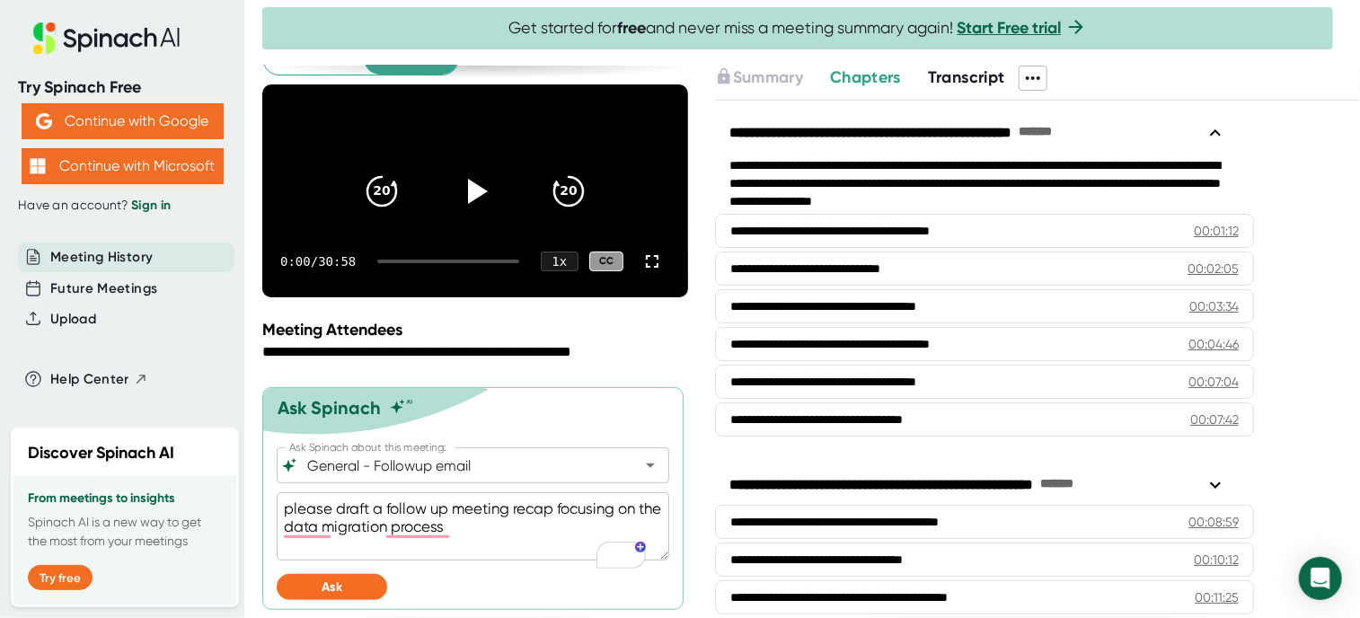
click at [521, 545] on textarea "please draft a follow up meeting recap focusing on the data migration process" at bounding box center [473, 526] width 392 height 68
type textarea "please draft a follow up meeting recap focusing on the data migration process,"
type textarea "x"
type textarea "please draft a follow up meeting recap focusing on the data migration process,"
type textarea "x"
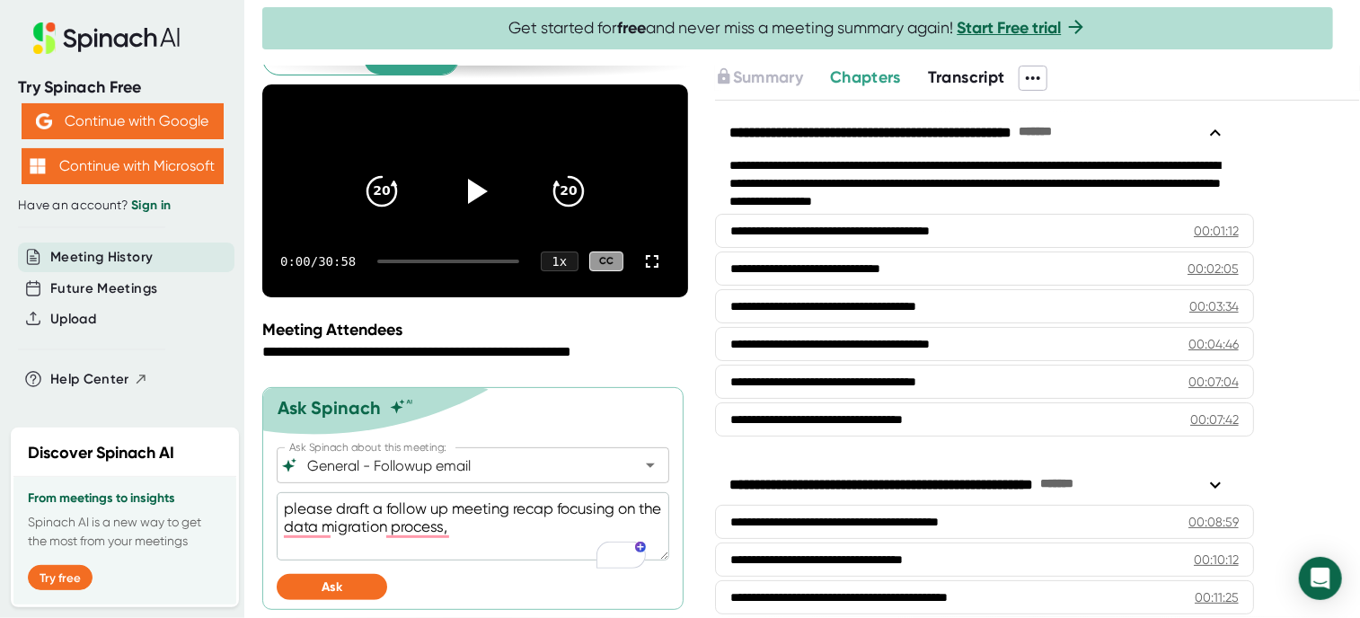
type textarea "please draft a follow up meeting recap focusing on the data migration process, b"
type textarea "x"
type textarea "please draft a follow up meeting recap focusing on the data migration process, …"
type textarea "x"
type textarea "please draft a follow up meeting recap focusing on the data migration process, …"
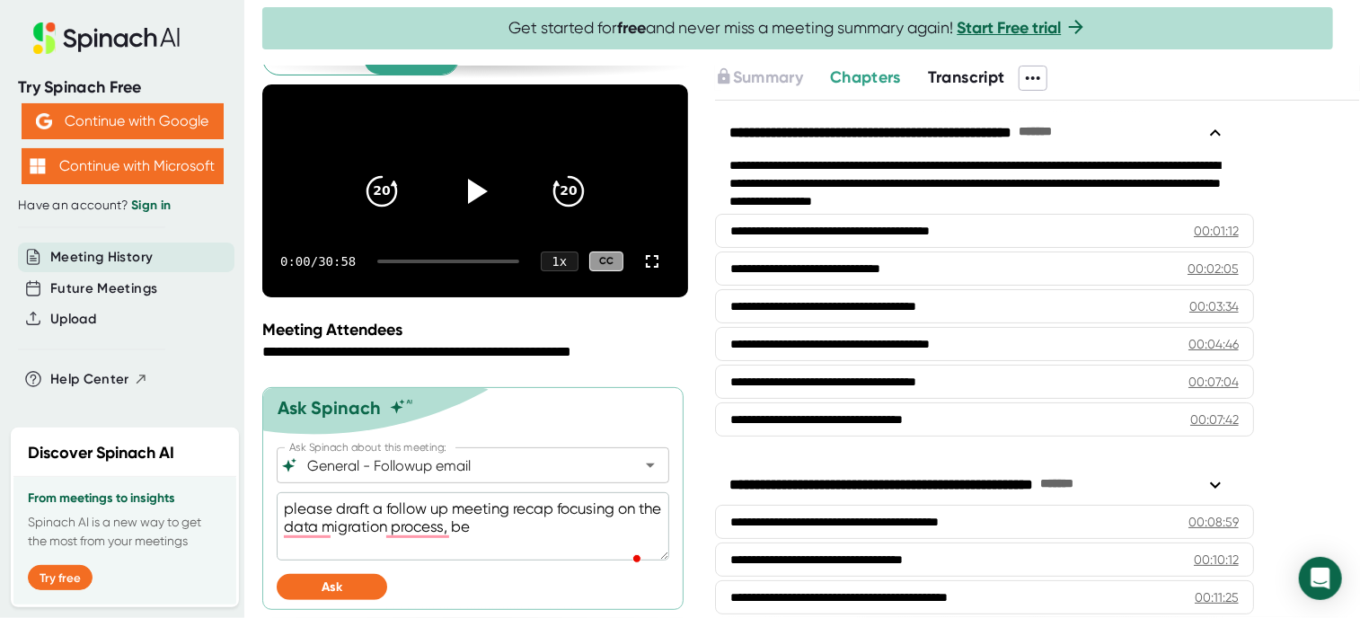
type textarea "x"
type textarea "please draft a follow up meeting recap focusing on the data migration process, …"
type textarea "x"
type textarea "please draft a follow up meeting recap focusing on the data migration process, …"
type textarea "x"
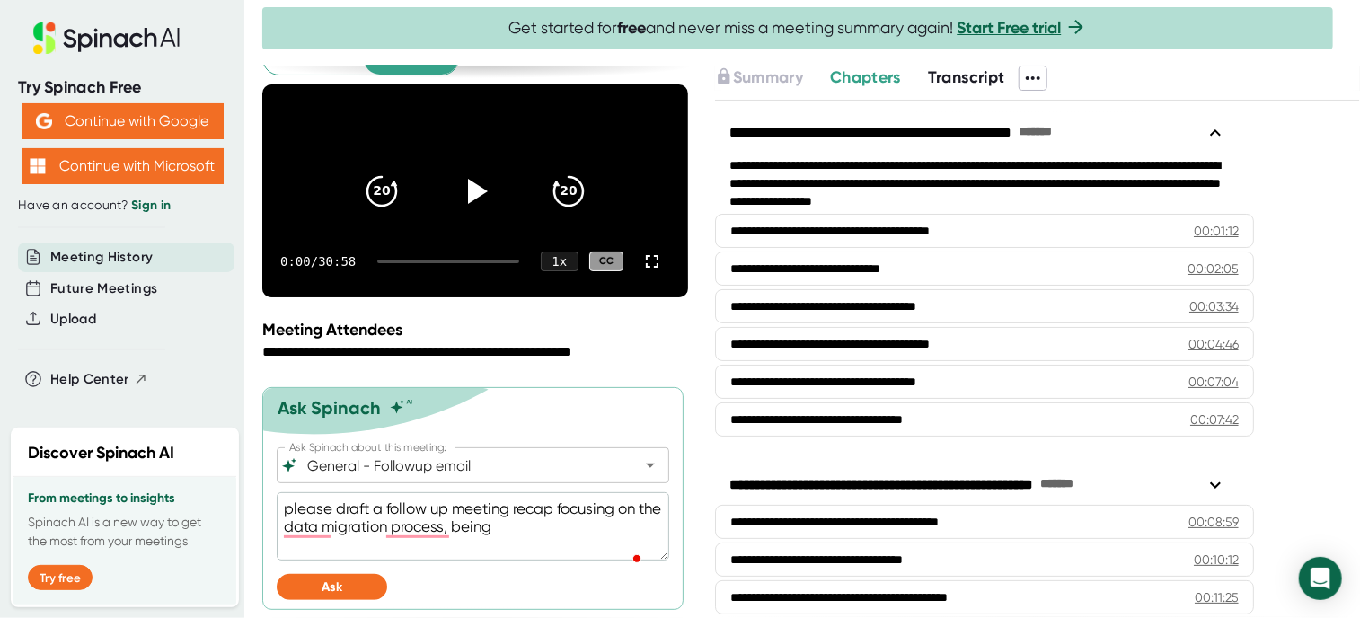
type textarea "please draft a follow up meeting recap focusing on the data migration process, …"
type textarea "x"
type textarea "please draft a follow up meeting recap focusing on the data migration process, …"
type textarea "x"
type textarea "please draft a follow up meeting recap focusing on the data migration process, …"
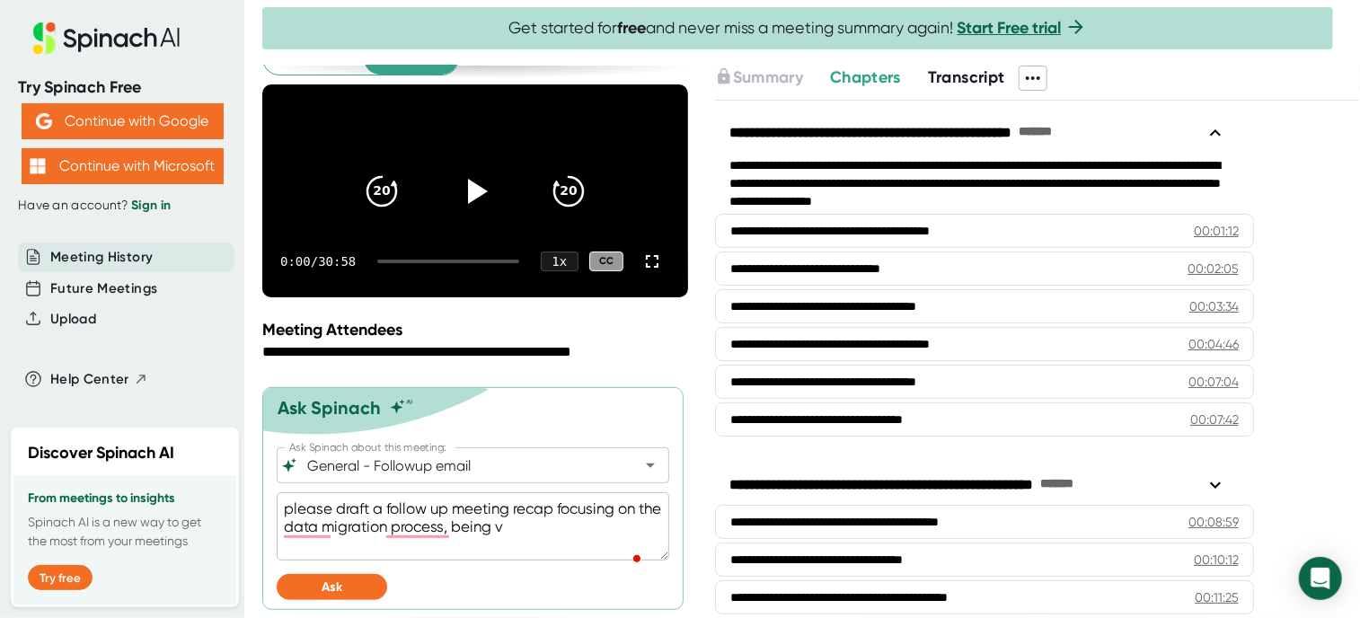
type textarea "x"
type textarea "please draft a follow up meeting recap focusing on the data migration process, …"
type textarea "x"
type textarea "please draft a follow up meeting recap focusing on the data migration process, …"
type textarea "x"
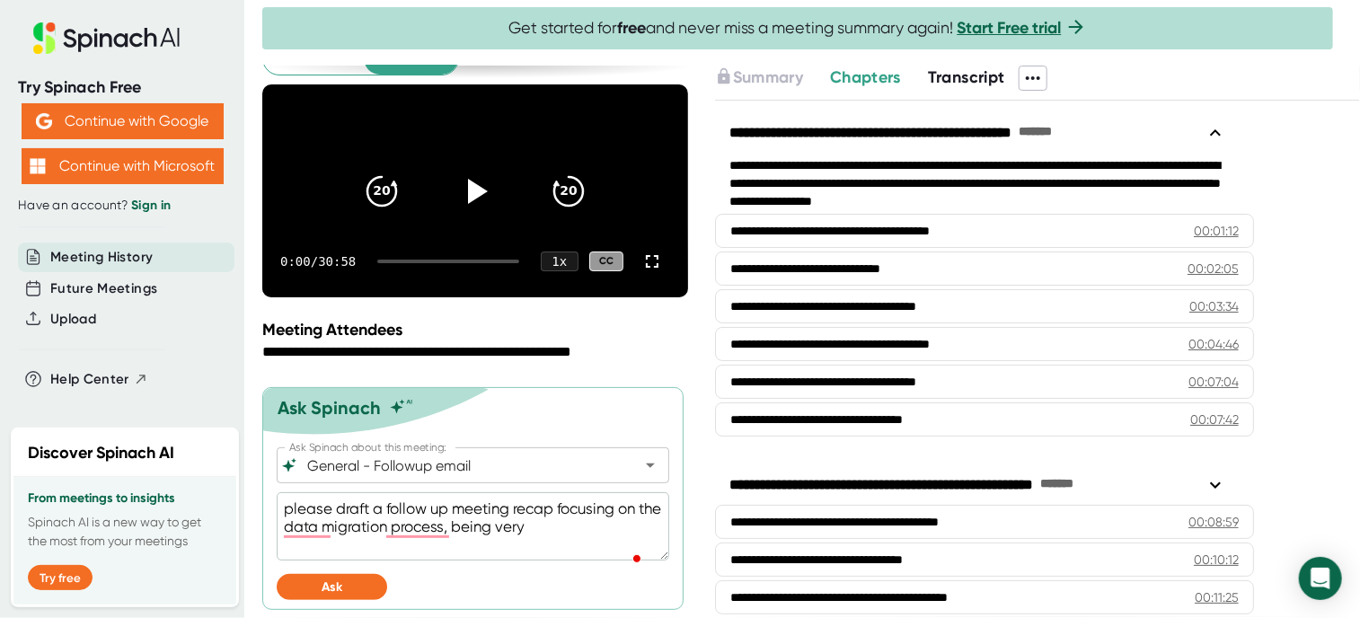
type textarea "please draft a follow up meeting recap focusing on the data migration process, …"
type textarea "x"
type textarea "please draft a follow up meeting recap focusing on the data migration process, …"
type textarea "x"
type textarea "please draft a follow up meeting recap focusing on the data migration process, …"
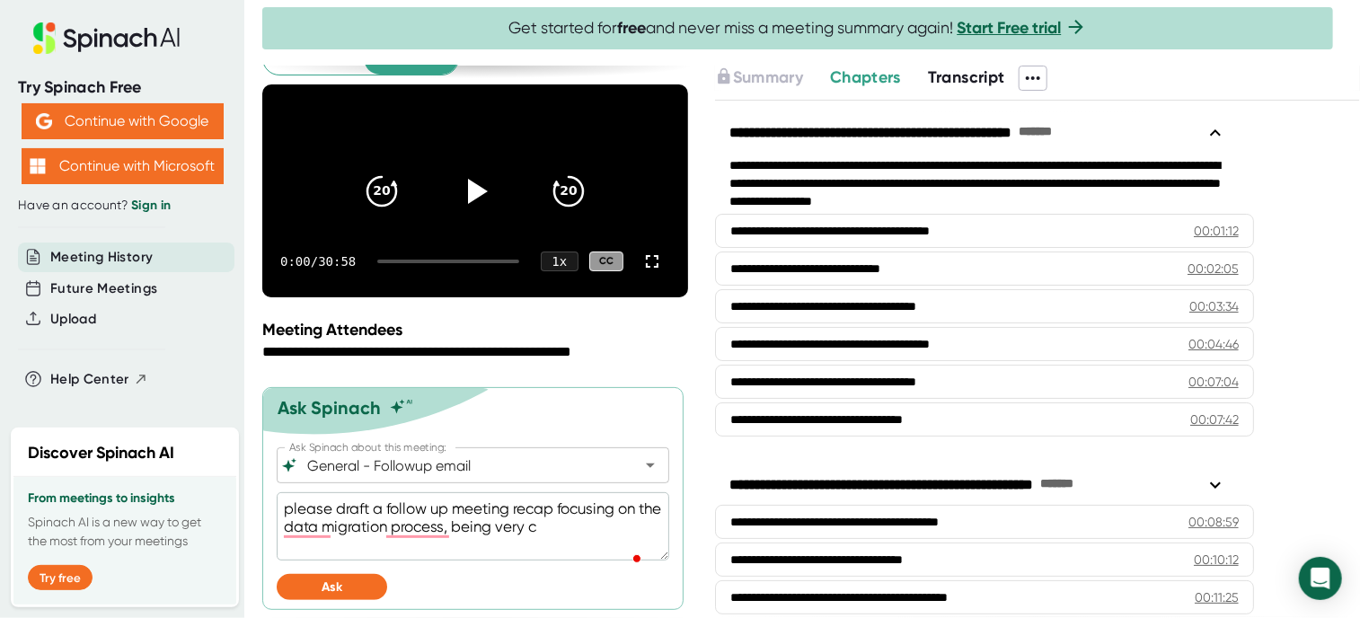
type textarea "x"
type textarea "please draft a follow up meeting recap focusing on the data migration process, …"
type textarea "x"
type textarea "please draft a follow up meeting recap focusing on the data migration process, …"
type textarea "x"
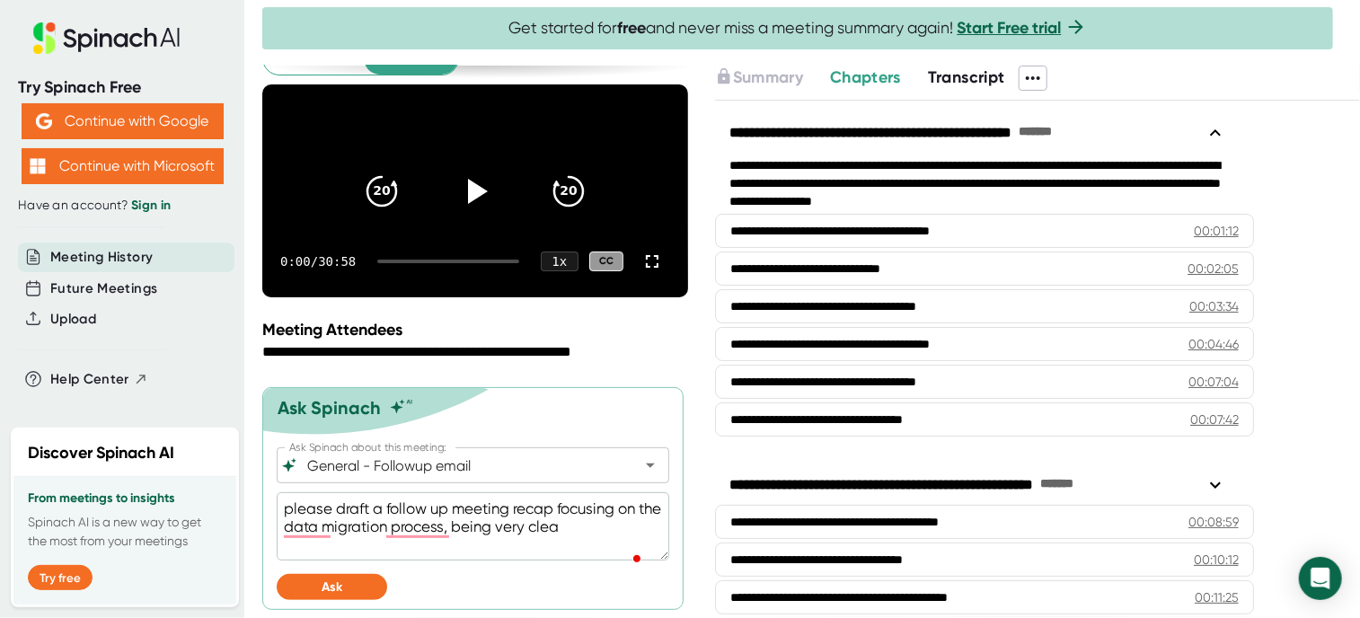
type textarea "please draft a follow up meeting recap focusing on the data migration process, …"
type textarea "x"
type textarea "please draft a follow up meeting recap focusing on the data migration process, …"
type textarea "x"
type textarea "please draft a follow up meeting recap focusing on the data migration process, …"
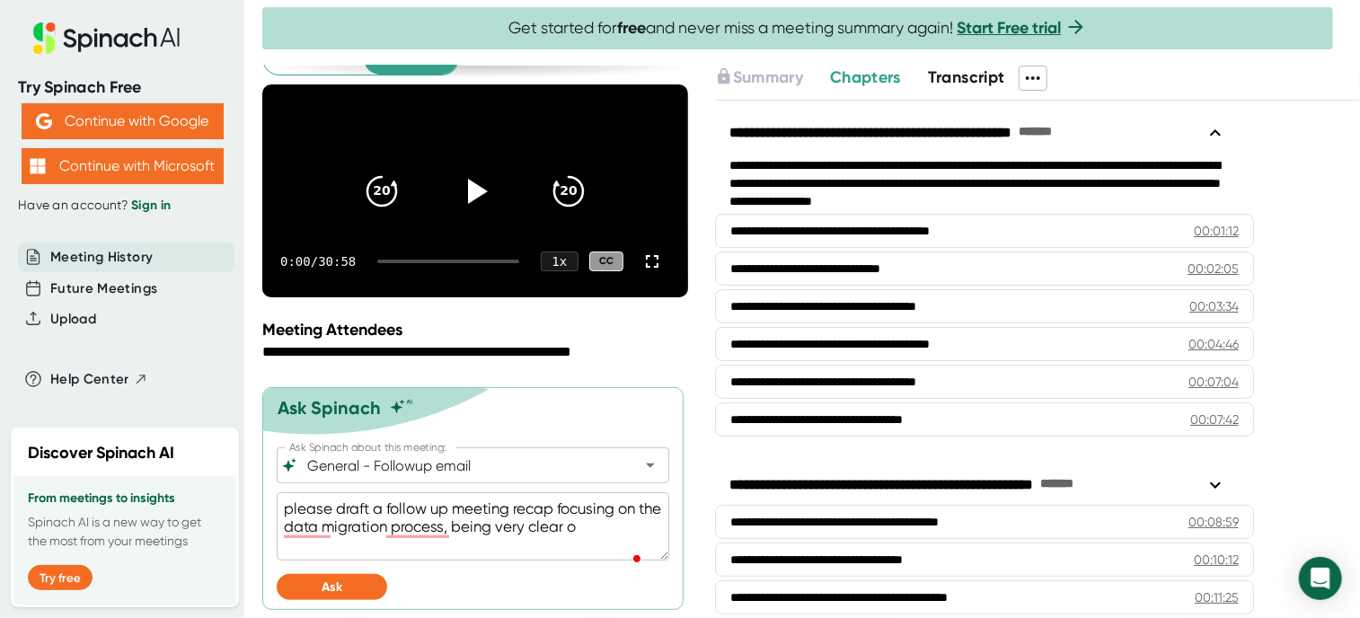
type textarea "x"
type textarea "please draft a follow up meeting recap focusing on the data migration process, …"
type textarea "x"
type textarea "please draft a follow up meeting recap focusing on the data migration process, …"
type textarea "x"
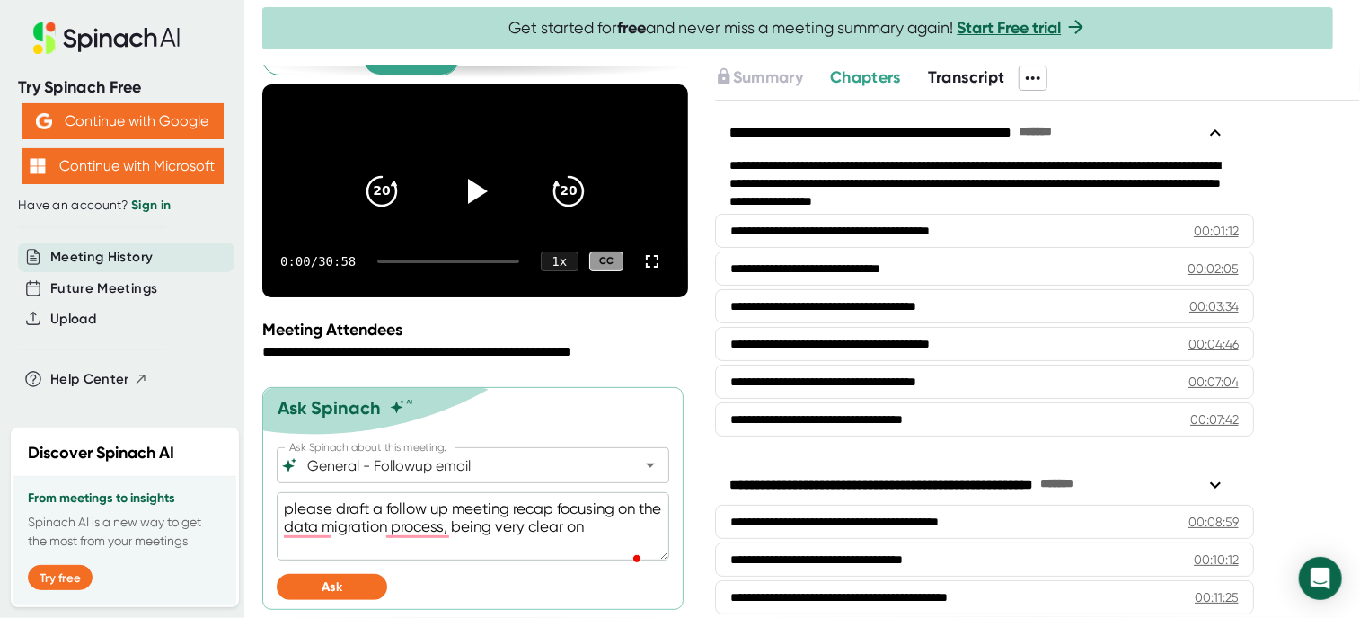
type textarea "please draft a follow up meeting recap focusing on the data migration process, …"
type textarea "x"
type textarea "please draft a follow up meeting recap focusing on the data migration process, …"
type textarea "x"
type textarea "please draft a follow up meeting recap focusing on the data migration process, …"
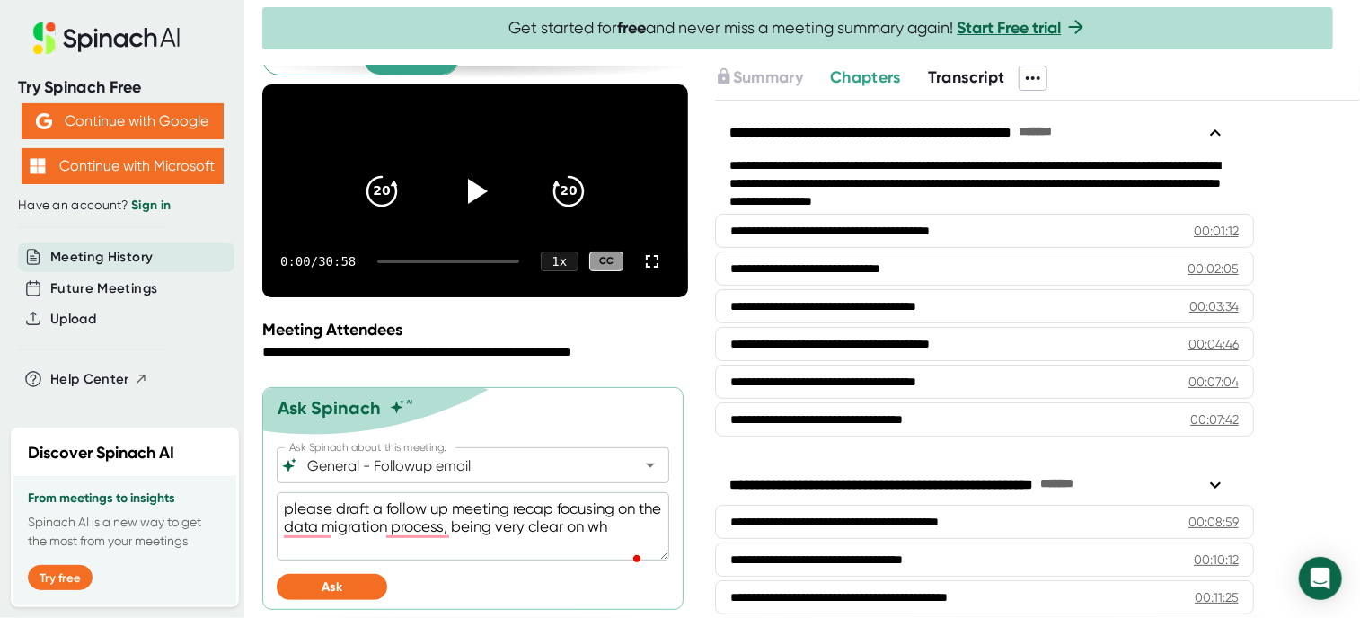
type textarea "x"
type textarea "please draft a follow up meeting recap focusing on the data migration process, …"
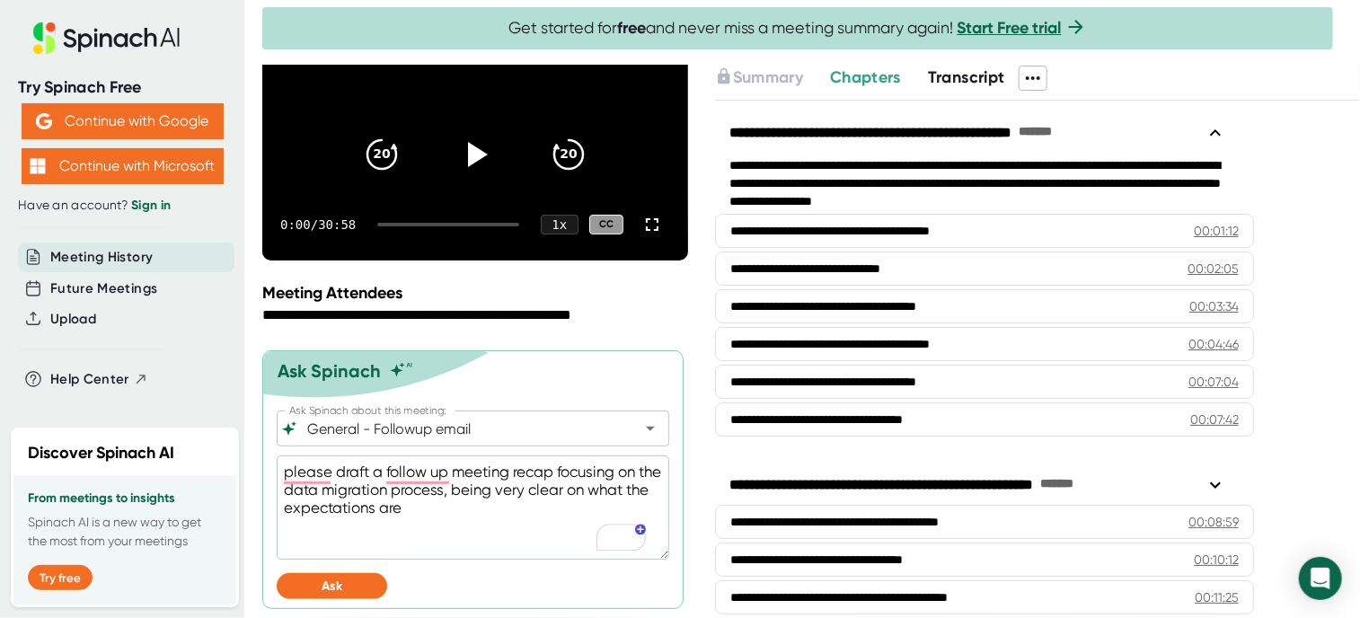
scroll to position [129, 0]
click at [438, 503] on textarea "please draft a follow up meeting recap focusing on the data migration process, …" at bounding box center [473, 507] width 392 height 104
click at [339, 581] on span "Ask" at bounding box center [331, 585] width 21 height 15
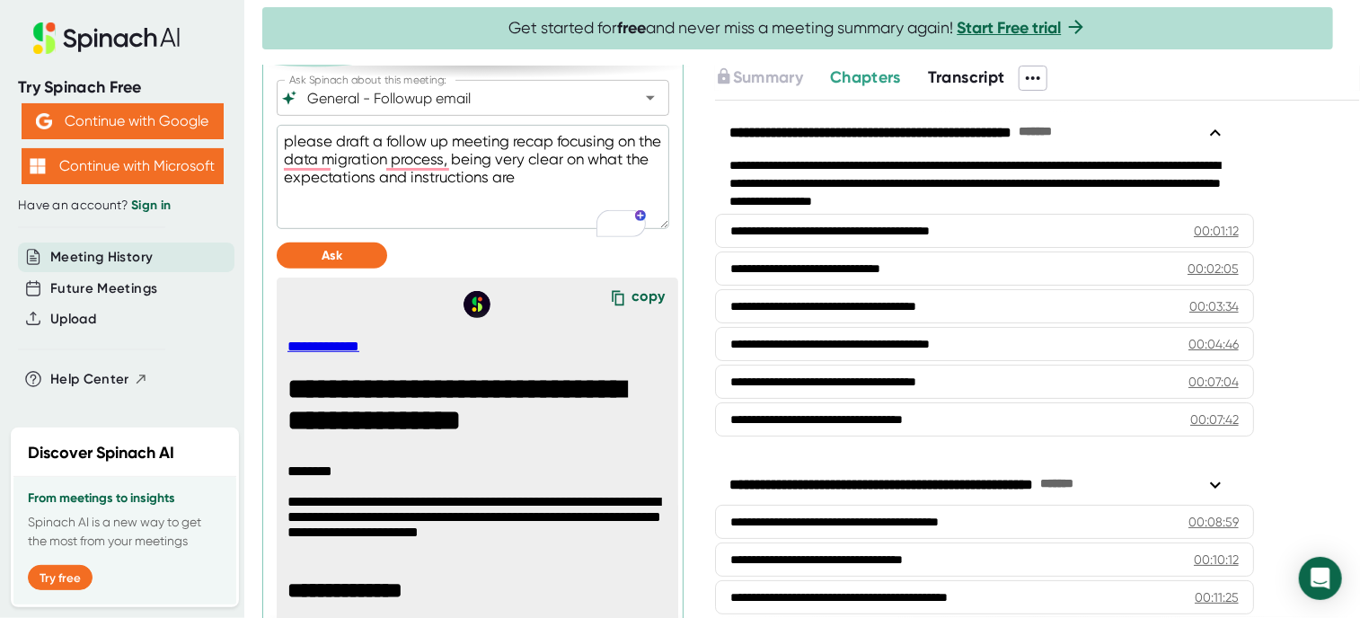
scroll to position [0, 0]
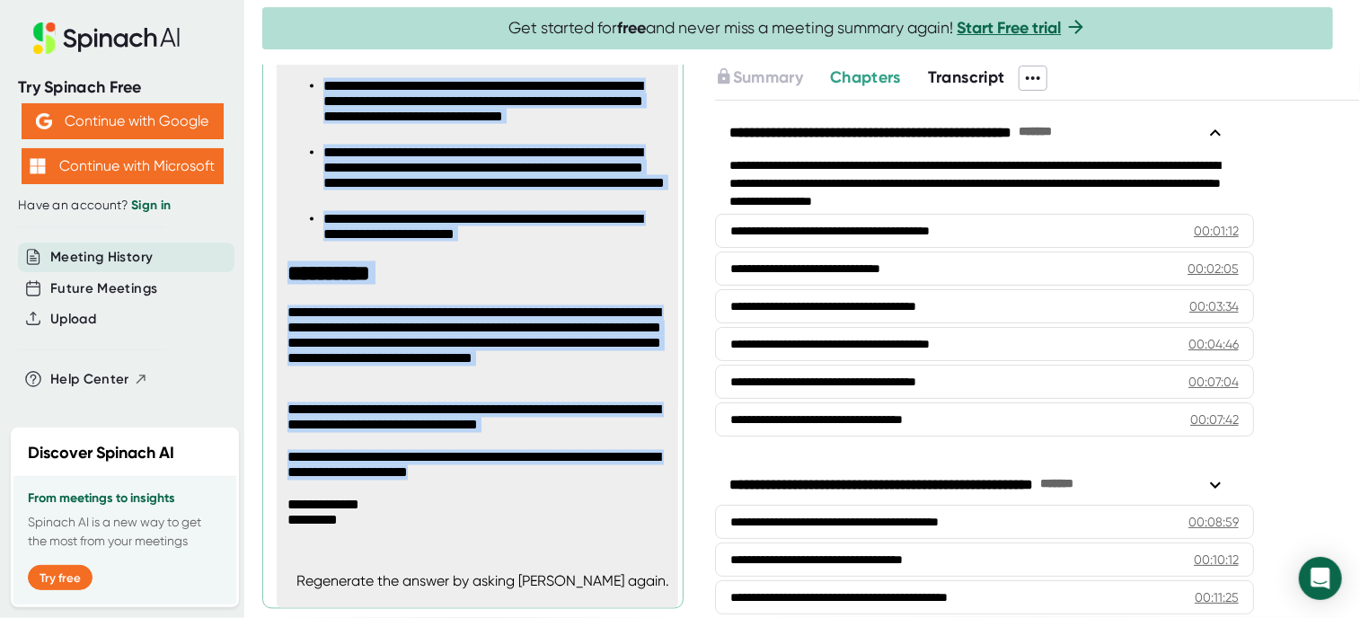
drag, startPoint x: 287, startPoint y: 134, endPoint x: 550, endPoint y: 476, distance: 431.1
copy span "**********"
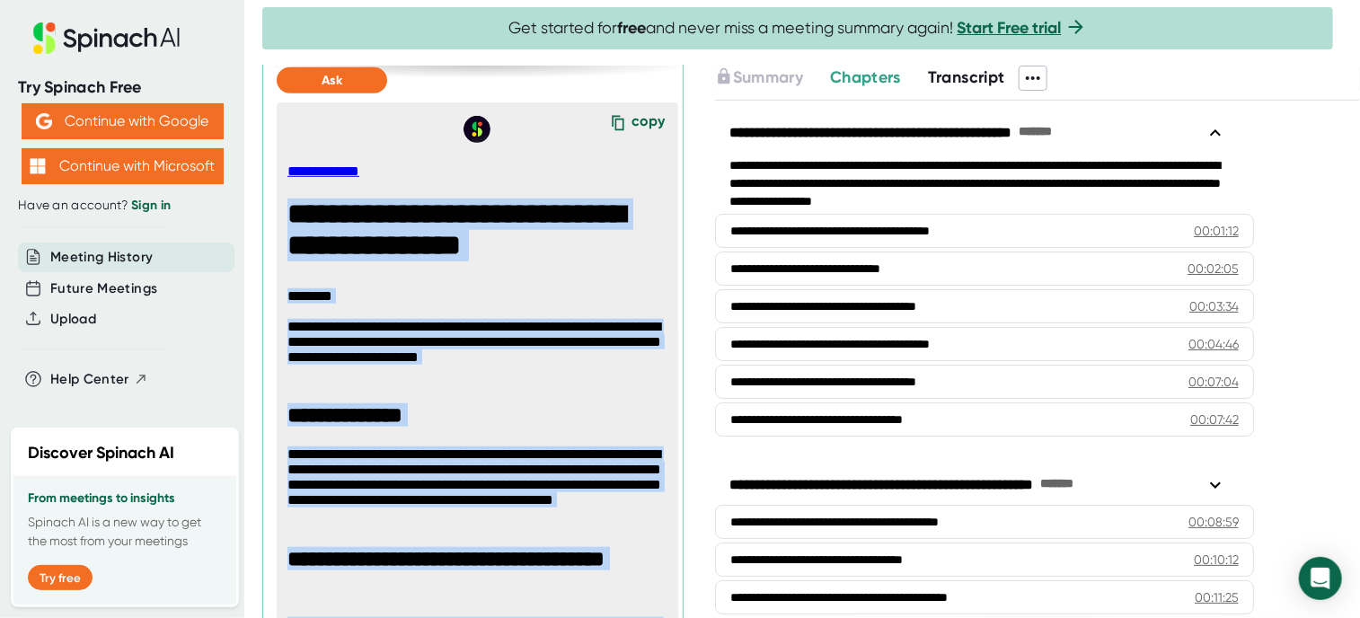
scroll to position [578, 0]
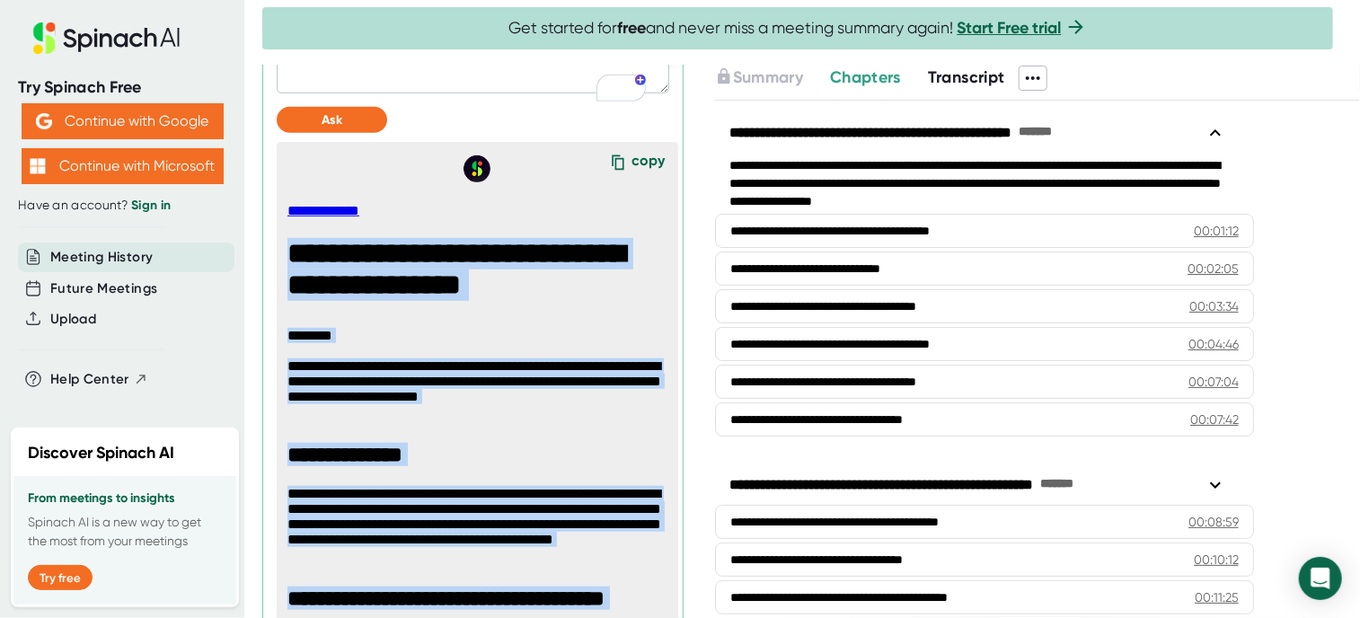
click at [585, 290] on h1 "**********" at bounding box center [476, 273] width 379 height 70
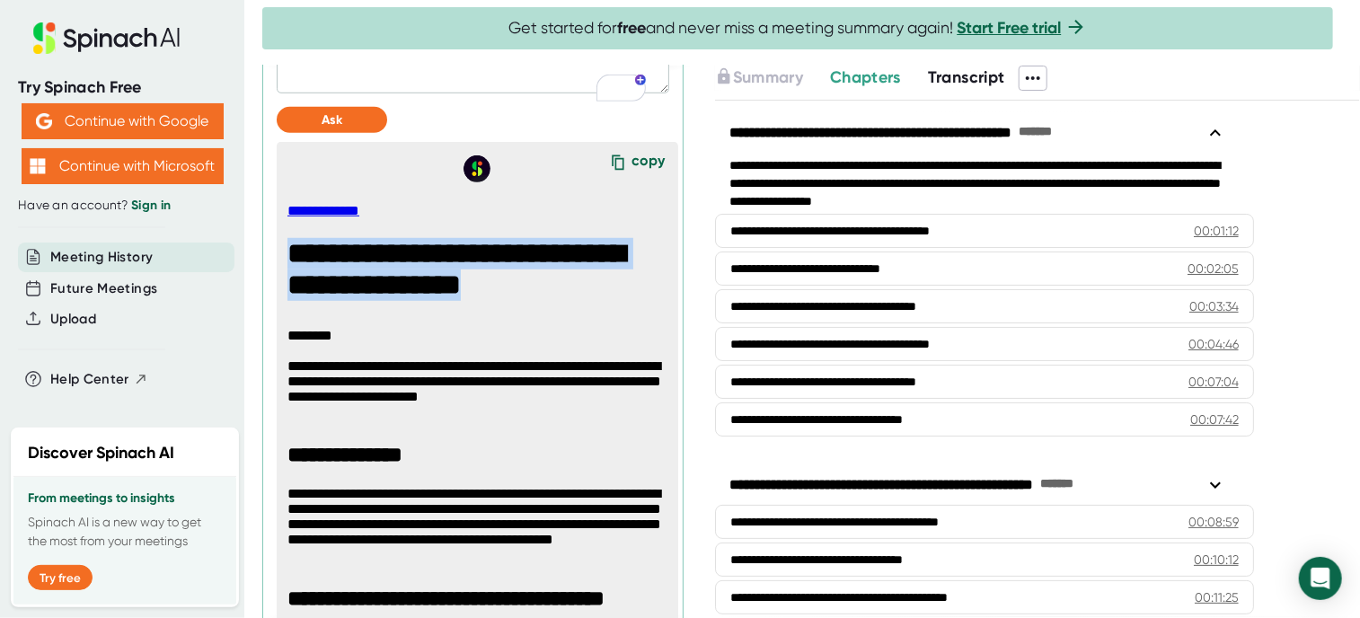
drag, startPoint x: 584, startPoint y: 309, endPoint x: 273, endPoint y: 271, distance: 313.0
copy h1 "**********"
